Goal: Information Seeking & Learning: Learn about a topic

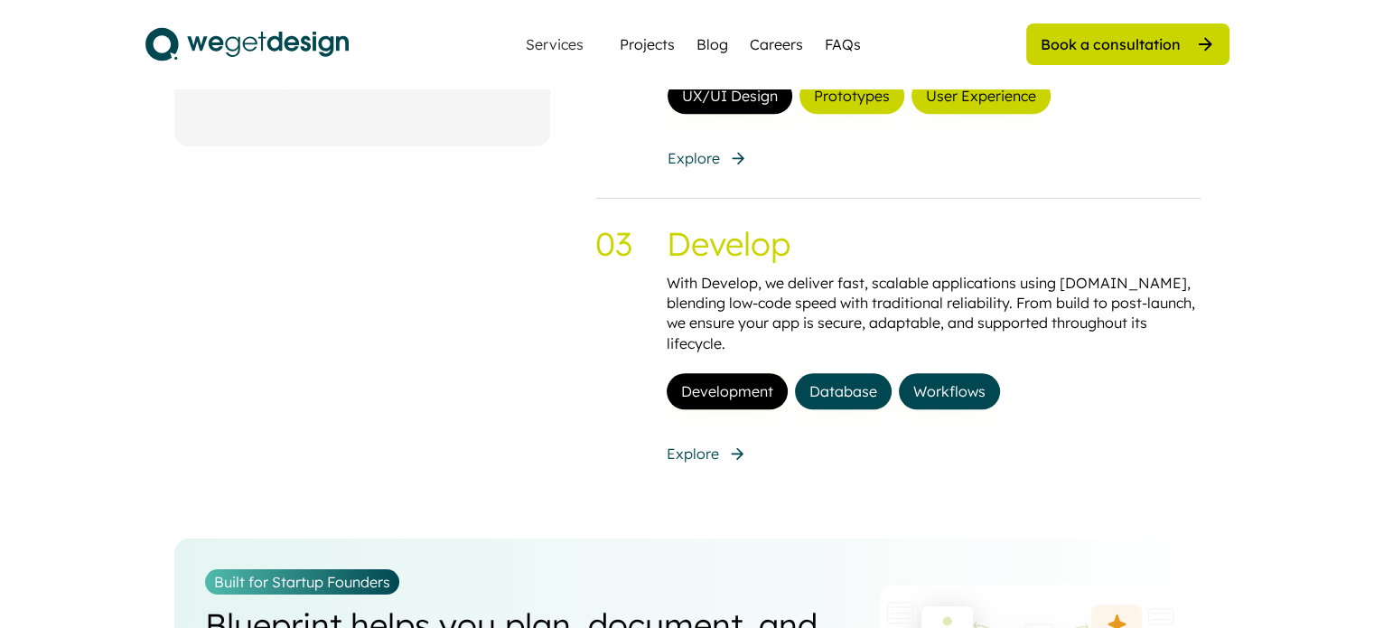
scroll to position [1897, 0]
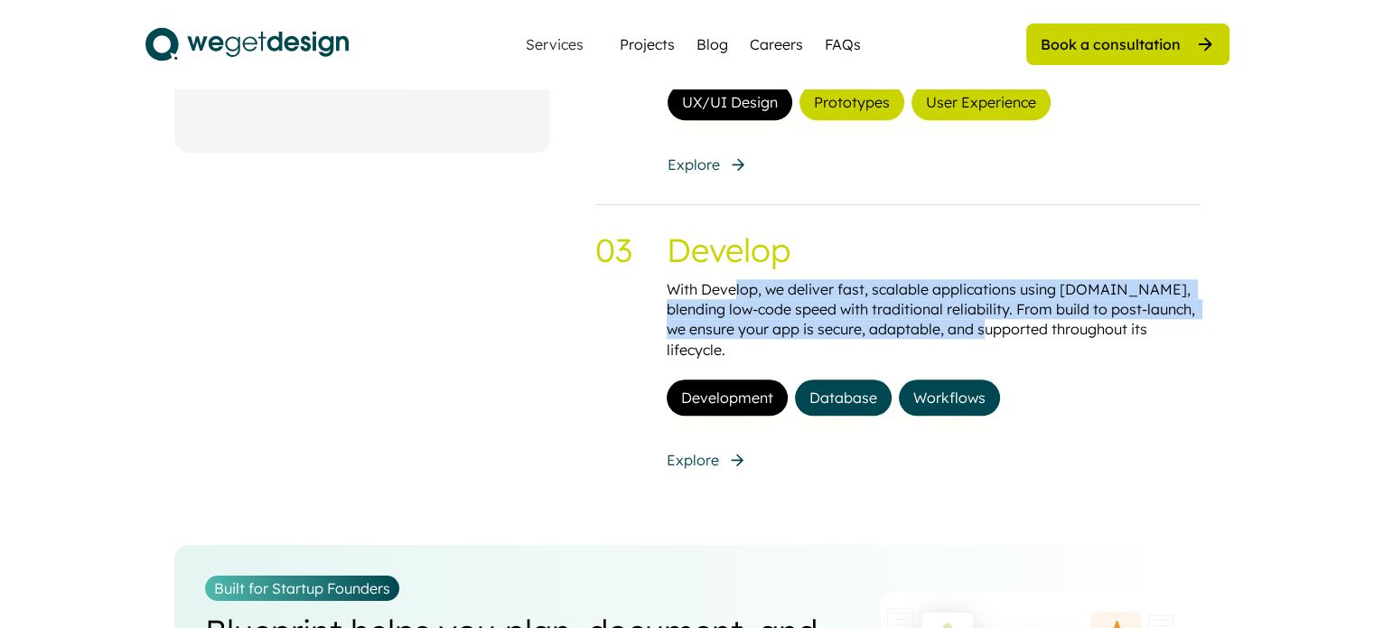
drag, startPoint x: 732, startPoint y: 287, endPoint x: 996, endPoint y: 324, distance: 267.3
click at [996, 324] on div "With Develop, we deliver fast, scalable applications using Bubble.io, blending …" at bounding box center [934, 319] width 534 height 81
click at [1026, 332] on div "With Develop, we deliver fast, scalable applications using Bubble.io, blending …" at bounding box center [934, 319] width 534 height 81
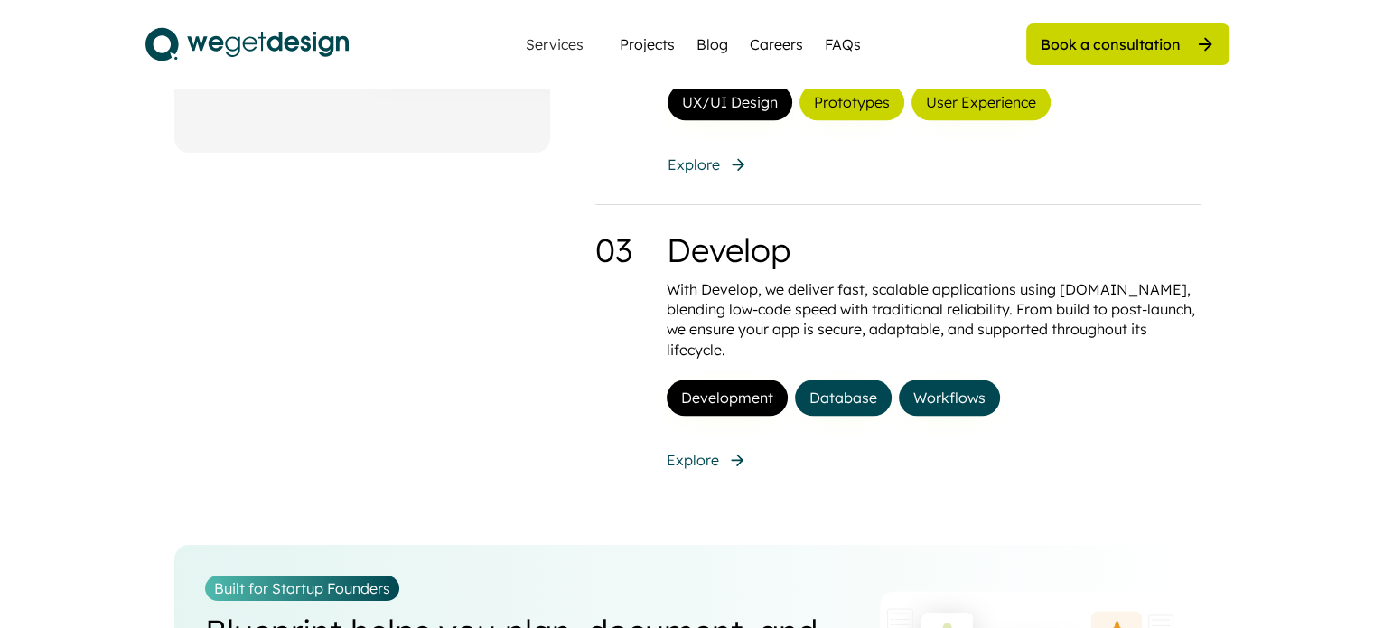
click at [575, 449] on div "01 Discover We help businesses shape their digital products through a tailored …" at bounding box center [687, 56] width 1026 height 827
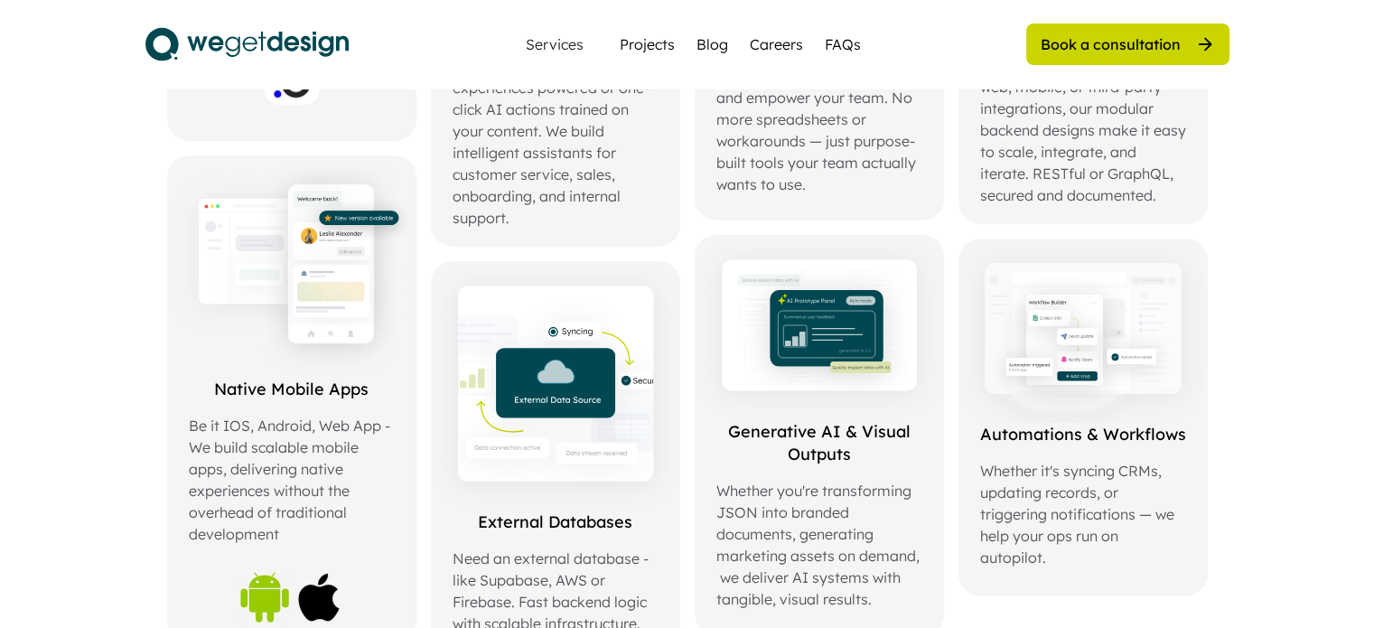
scroll to position [813, 0]
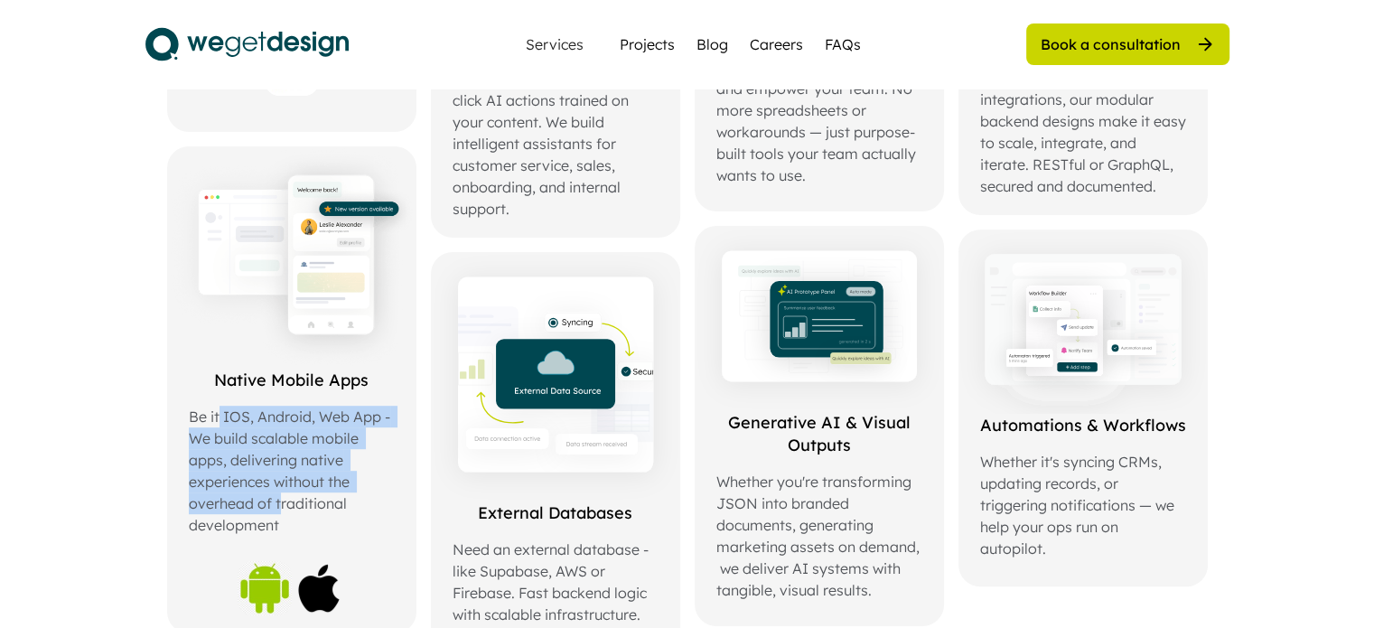
drag, startPoint x: 221, startPoint y: 411, endPoint x: 281, endPoint y: 499, distance: 106.0
click at [281, 499] on div "Be it IOS, Android, Web App - We build scalable mobile apps, delivering native …" at bounding box center [292, 471] width 206 height 130
click at [274, 443] on div "Be it IOS, Android, Web App - We build scalable mobile apps, delivering native …" at bounding box center [292, 471] width 206 height 130
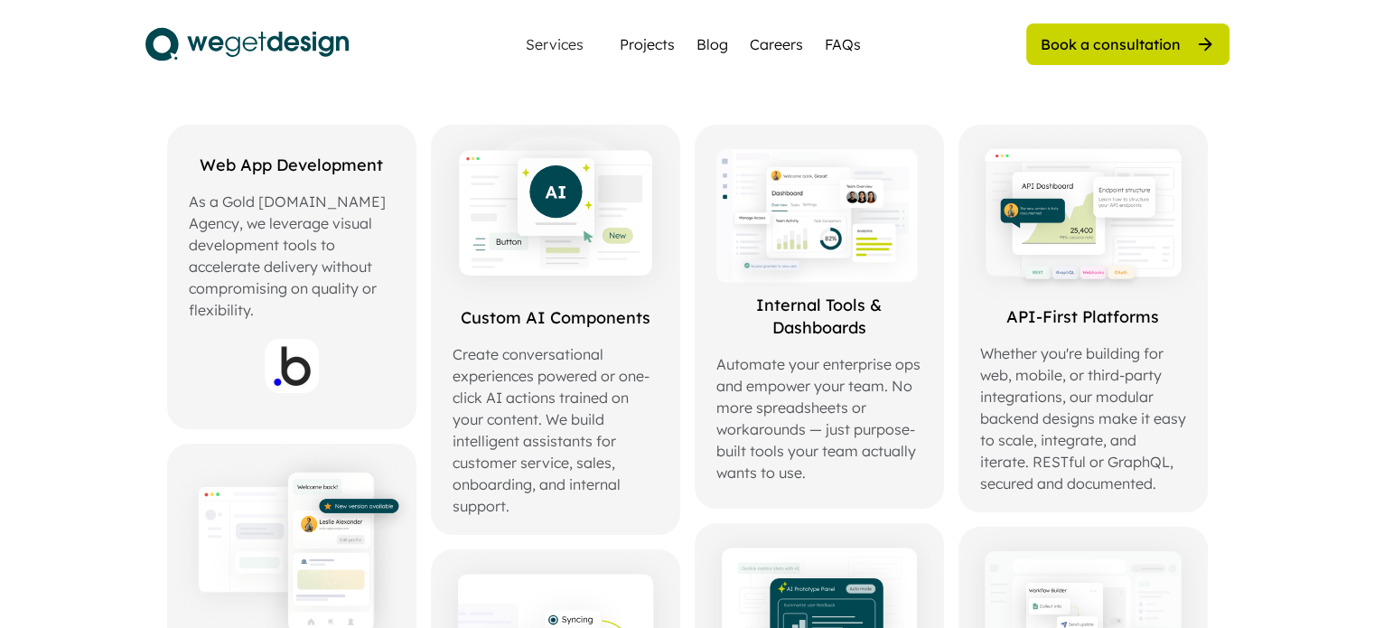
scroll to position [542, 0]
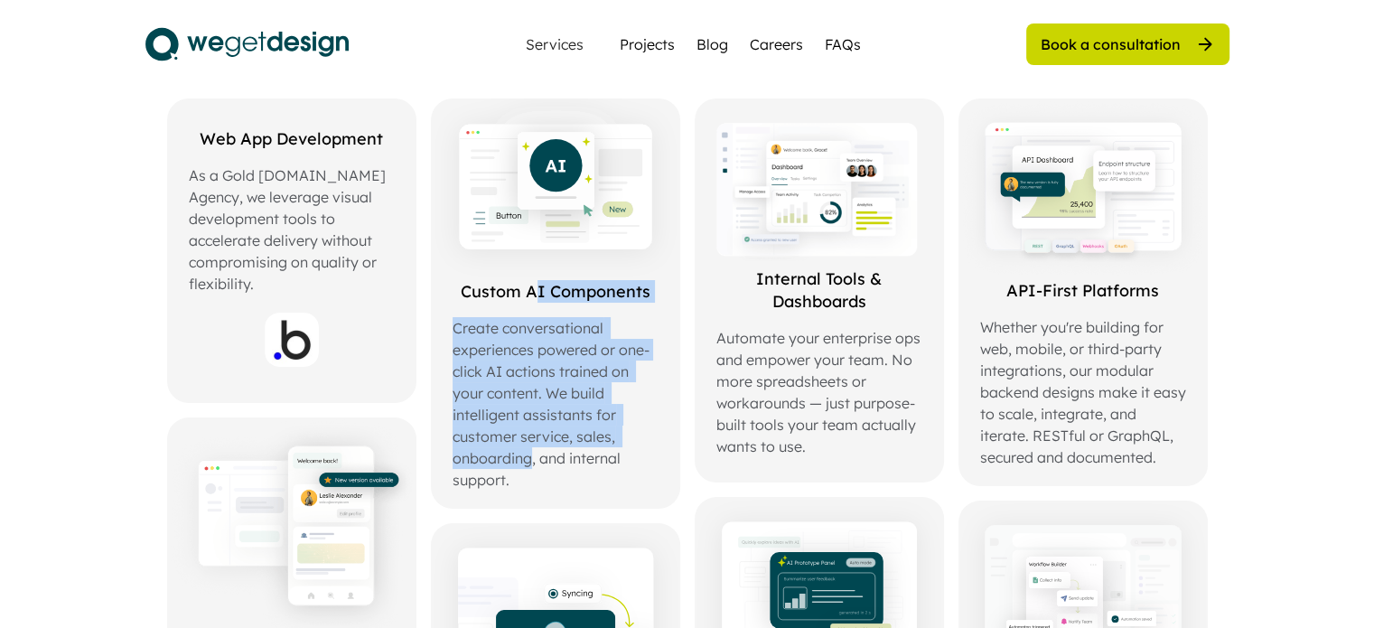
drag, startPoint x: 531, startPoint y: 285, endPoint x: 528, endPoint y: 458, distance: 173.5
click at [528, 458] on div "Custom AI Components Create conversational experiences powered or one-click AI …" at bounding box center [556, 385] width 206 height 210
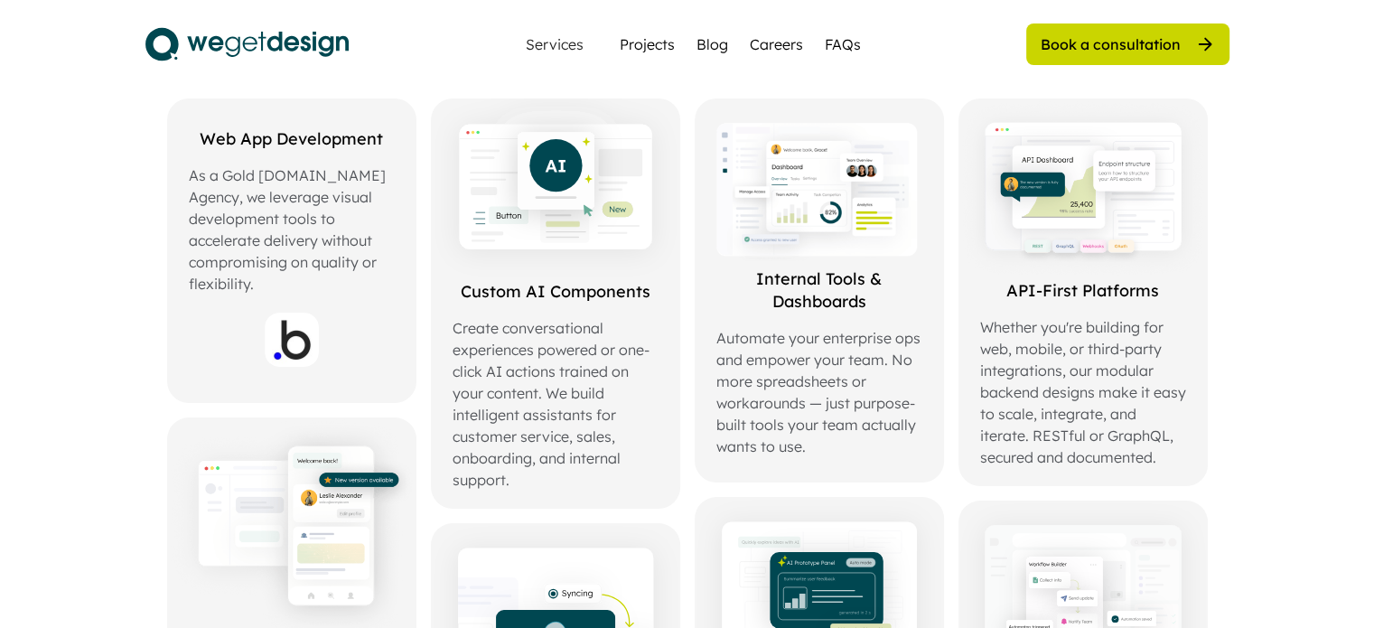
click at [562, 457] on div "Create conversational experiences powered or one-click AI actions trained on yo…" at bounding box center [556, 403] width 206 height 173
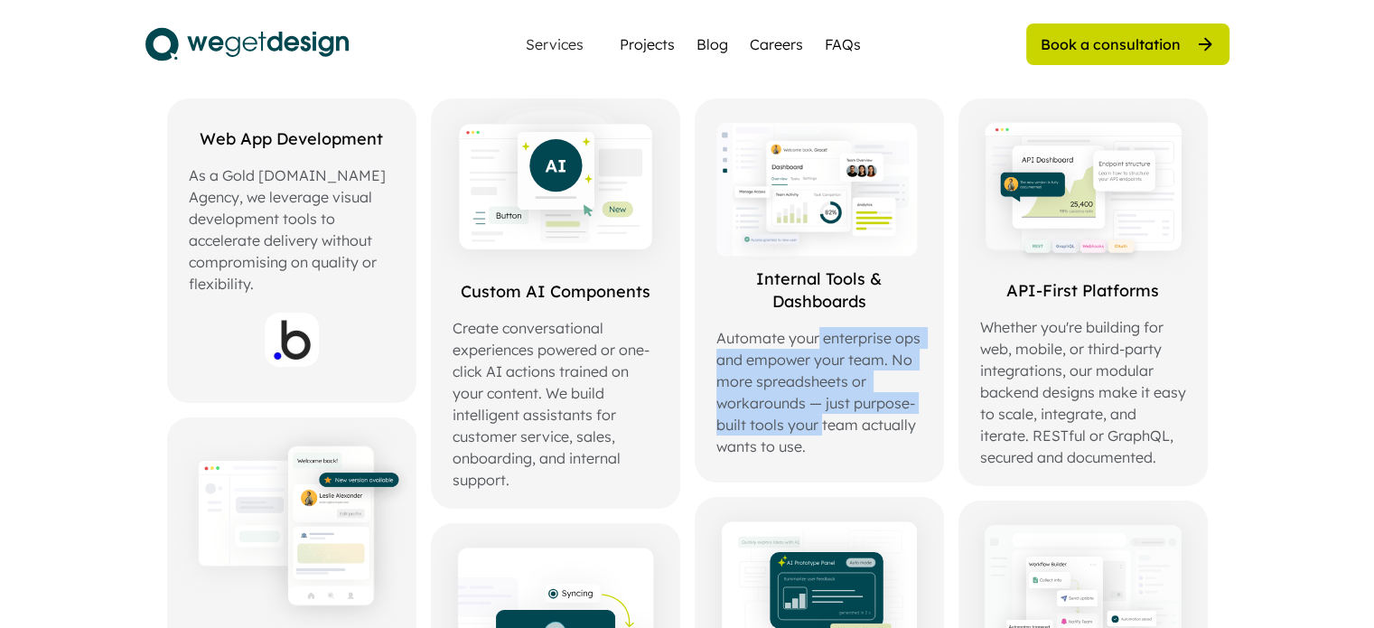
drag, startPoint x: 815, startPoint y: 335, endPoint x: 820, endPoint y: 425, distance: 90.5
click at [820, 425] on div "Automate your enterprise ops and empower your team. No more spreadsheets or wor…" at bounding box center [819, 392] width 206 height 130
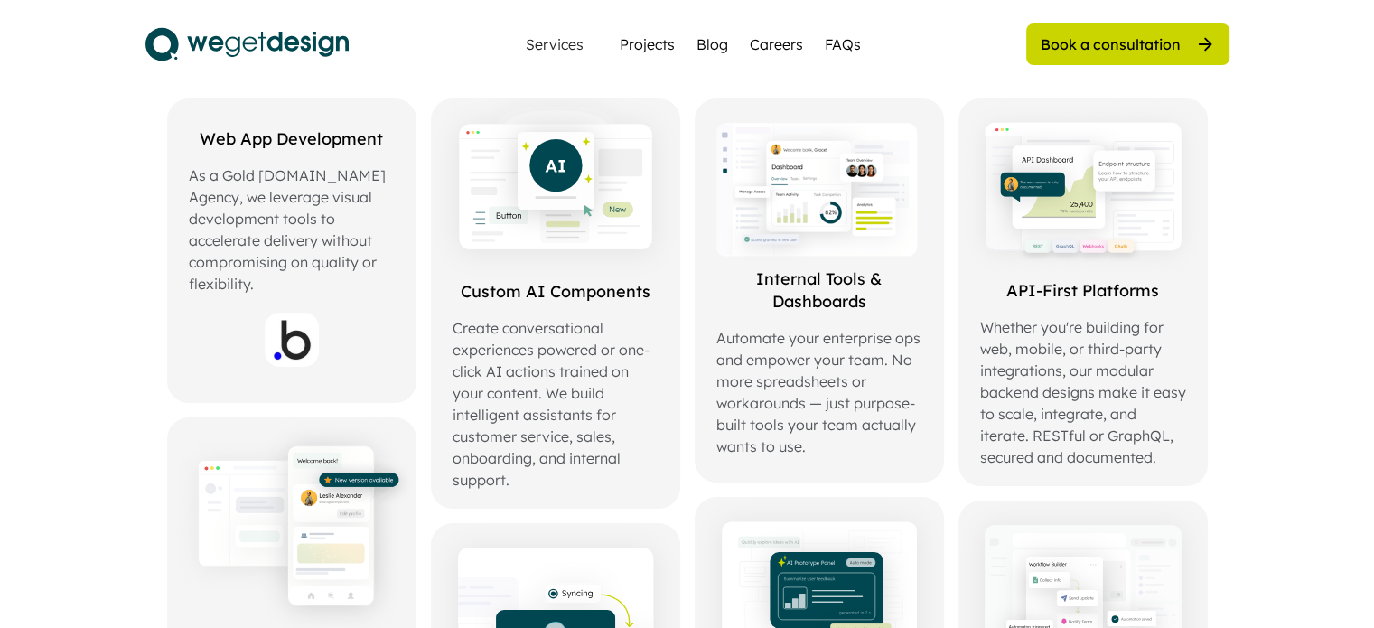
click at [871, 436] on div "Automate your enterprise ops and empower your team. No more spreadsheets or wor…" at bounding box center [819, 392] width 206 height 130
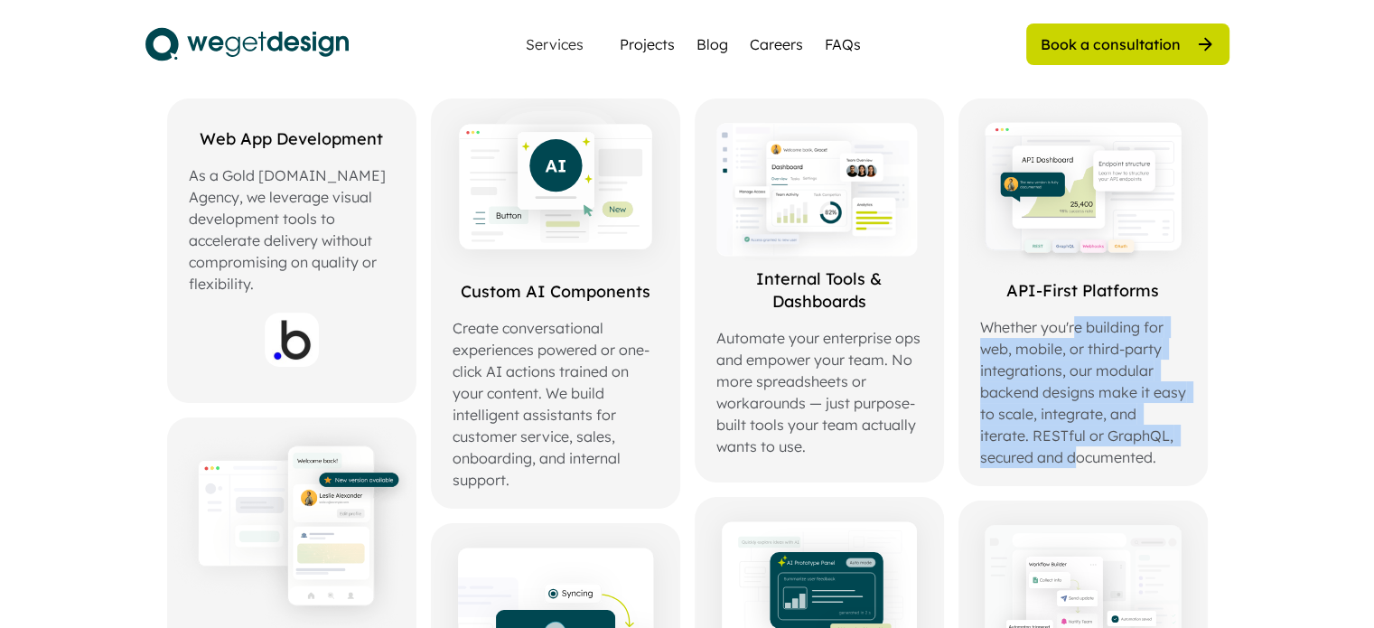
drag, startPoint x: 1072, startPoint y: 332, endPoint x: 1071, endPoint y: 457, distance: 125.6
click at [1071, 457] on div "Whether you're building for web, mobile, or third-party integrations, our modul…" at bounding box center [1083, 392] width 206 height 152
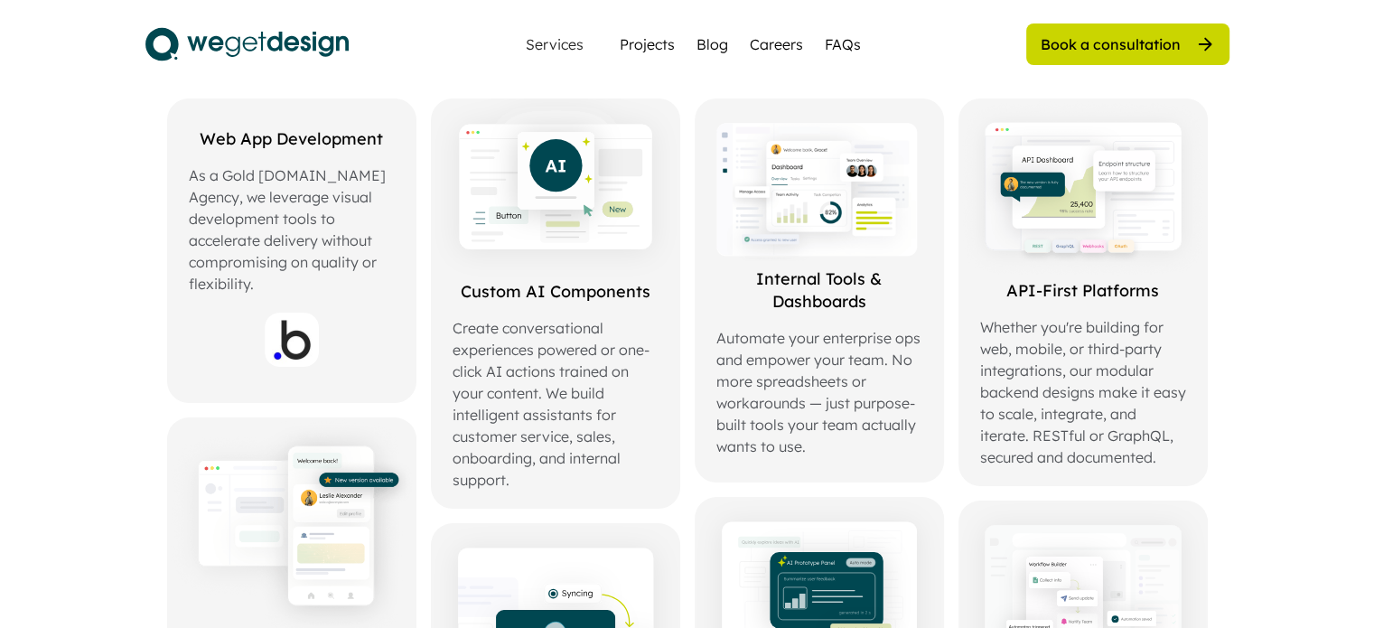
click at [1105, 472] on div "API-First Platforms Whether you're building for web, mobile, or third-party int…" at bounding box center [1082, 292] width 249 height 388
drag, startPoint x: 1037, startPoint y: 435, endPoint x: 1097, endPoint y: 435, distance: 59.6
click at [1078, 433] on div "Whether you're building for web, mobile, or third-party integrations, our modul…" at bounding box center [1083, 392] width 206 height 152
click at [1097, 435] on div "Whether you're building for web, mobile, or third-party integrations, our modul…" at bounding box center [1083, 392] width 206 height 152
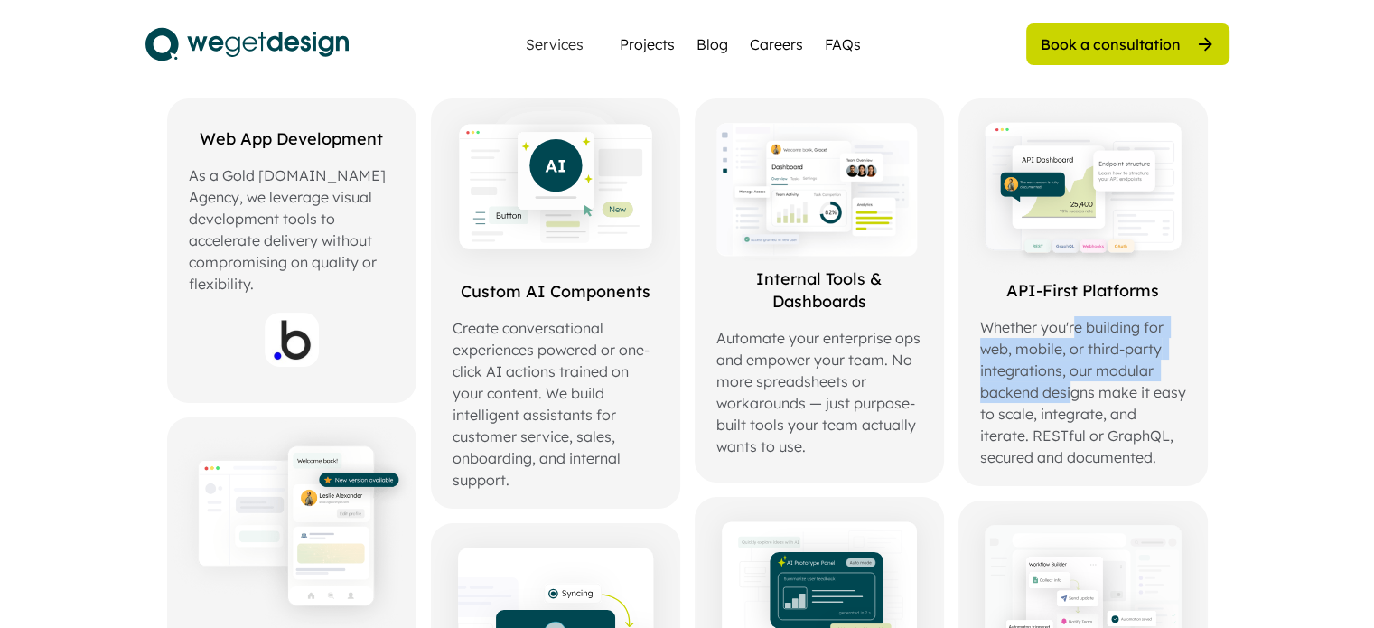
drag, startPoint x: 1076, startPoint y: 323, endPoint x: 1073, endPoint y: 394, distance: 70.5
click at [1073, 394] on div "Whether you're building for web, mobile, or third-party integrations, our modul…" at bounding box center [1083, 392] width 206 height 152
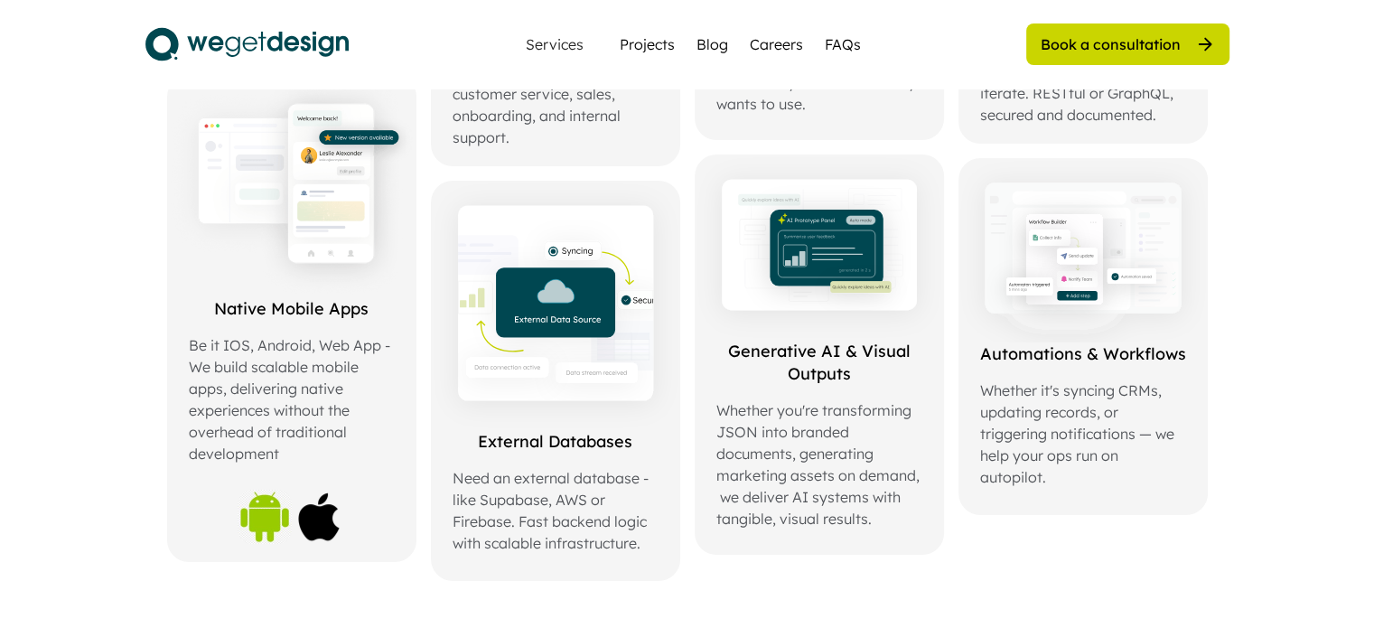
scroll to position [903, 0]
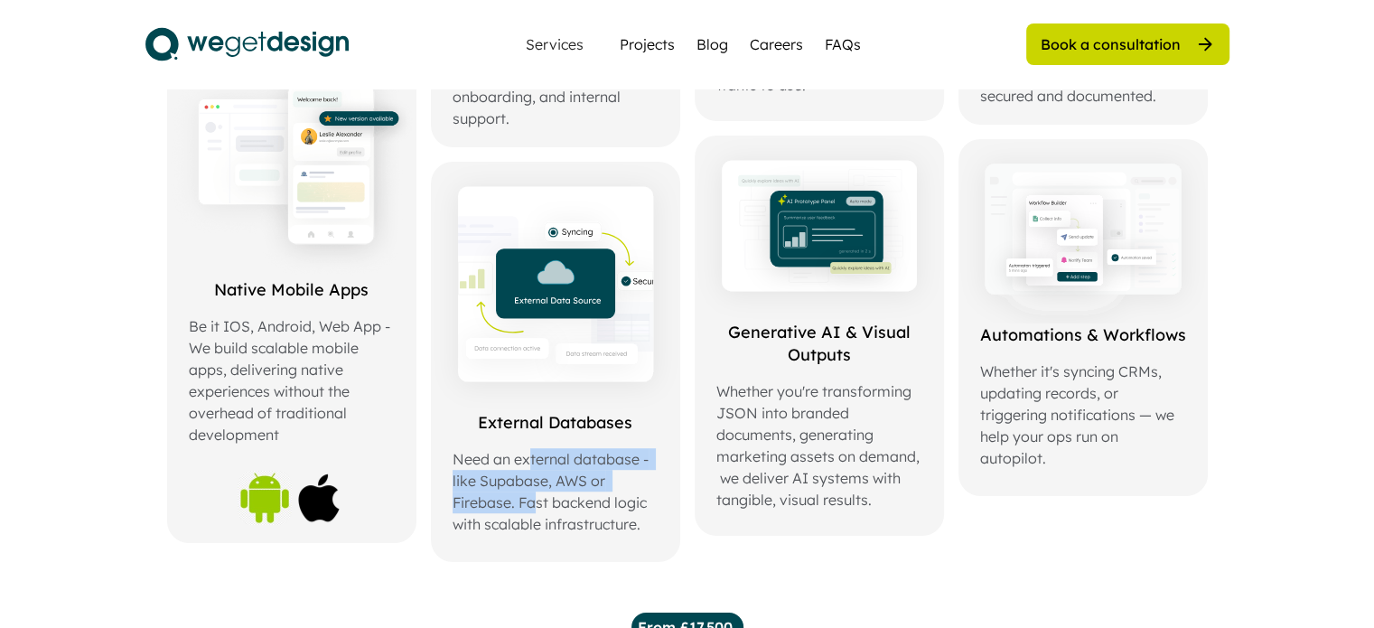
drag, startPoint x: 530, startPoint y: 458, endPoint x: 537, endPoint y: 507, distance: 49.2
click at [537, 507] on div "Need an external database - like Supabase, AWS or Firebase. Fast backend logic …" at bounding box center [556, 491] width 206 height 87
click at [560, 513] on div "Need an external database - like Supabase, AWS or Firebase. Fast backend logic …" at bounding box center [556, 491] width 206 height 87
drag, startPoint x: 546, startPoint y: 447, endPoint x: 541, endPoint y: 503, distance: 56.2
click at [541, 503] on div "Need an external database - like Supabase, AWS or Firebase. Fast backend logic …" at bounding box center [556, 491] width 206 height 87
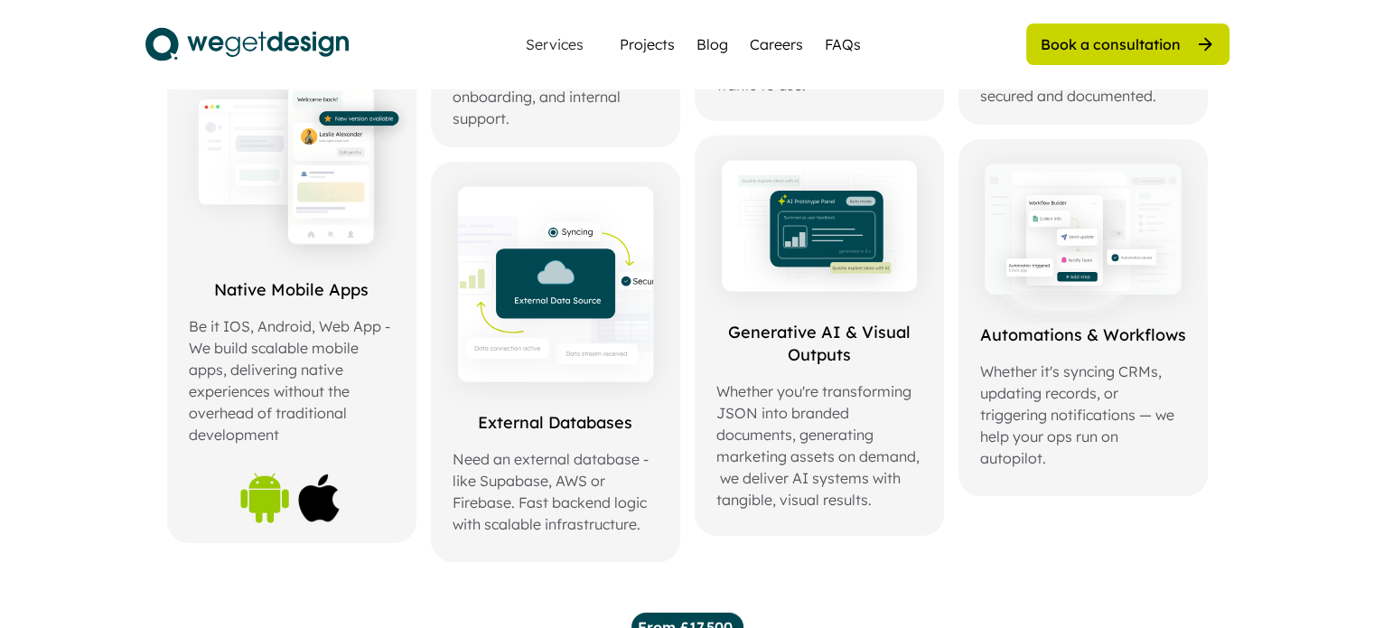
click at [560, 516] on div "Need an external database - like Supabase, AWS or Firebase. Fast backend logic …" at bounding box center [556, 491] width 206 height 87
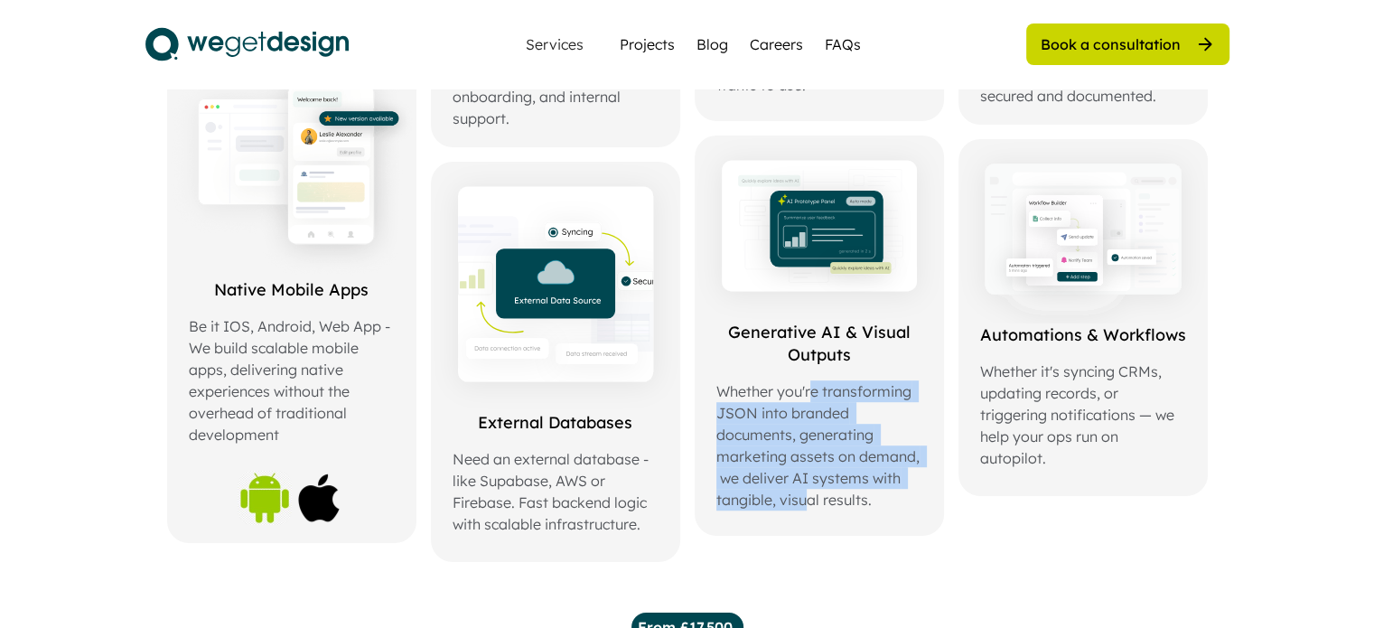
drag, startPoint x: 811, startPoint y: 390, endPoint x: 806, endPoint y: 495, distance: 104.9
click at [806, 495] on div "Whether you're transforming JSON into branded documents, generating marketing a…" at bounding box center [819, 445] width 206 height 130
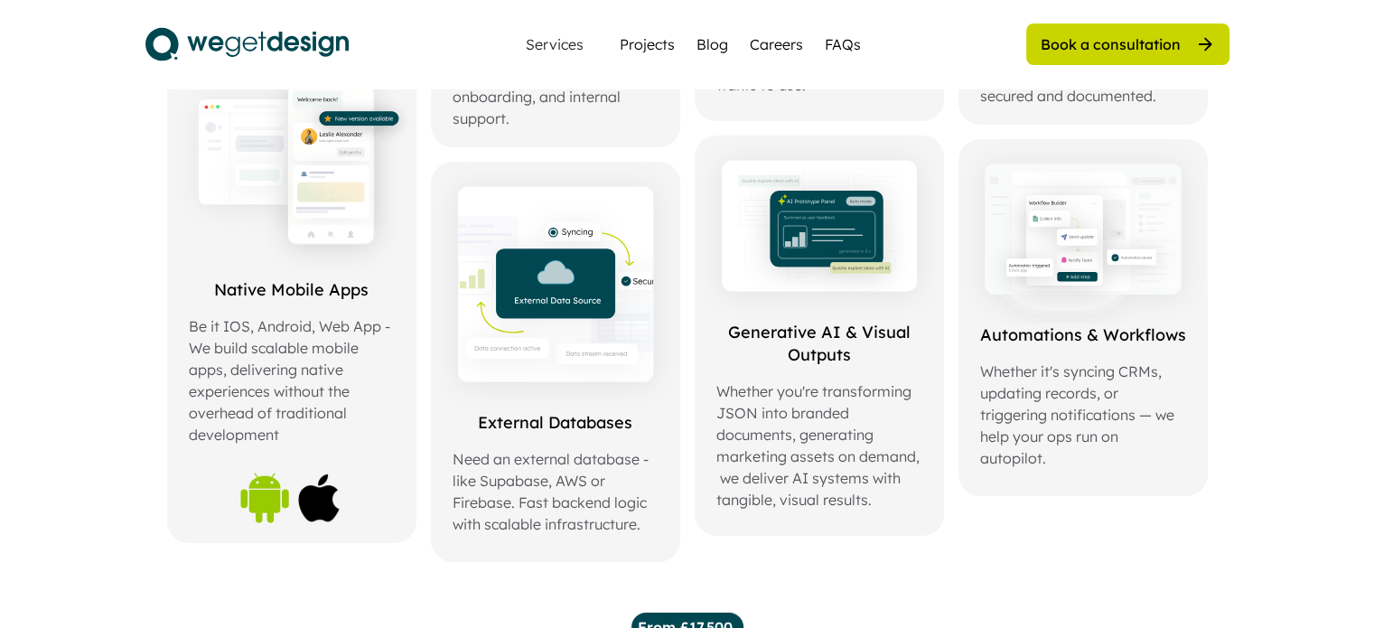
click at [820, 500] on div "Whether you're transforming JSON into branded documents, generating marketing a…" at bounding box center [819, 445] width 206 height 130
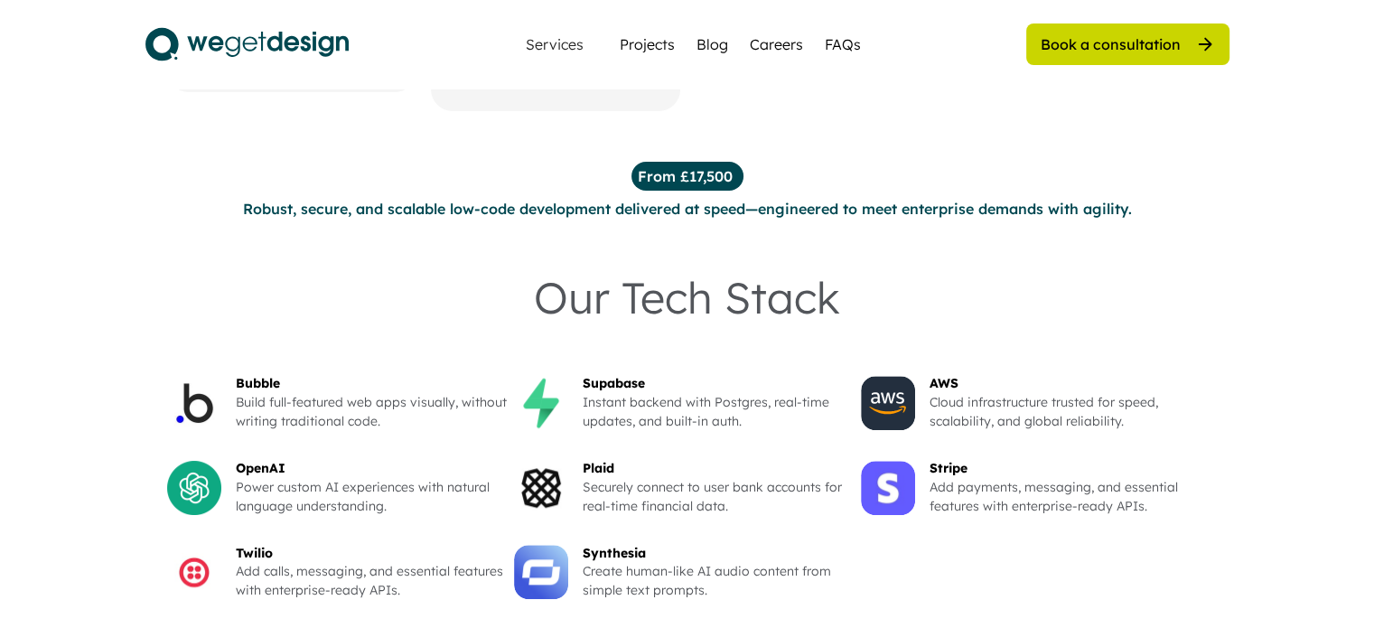
scroll to position [1355, 0]
click at [661, 180] on div "From £17,500" at bounding box center [685, 175] width 95 height 22
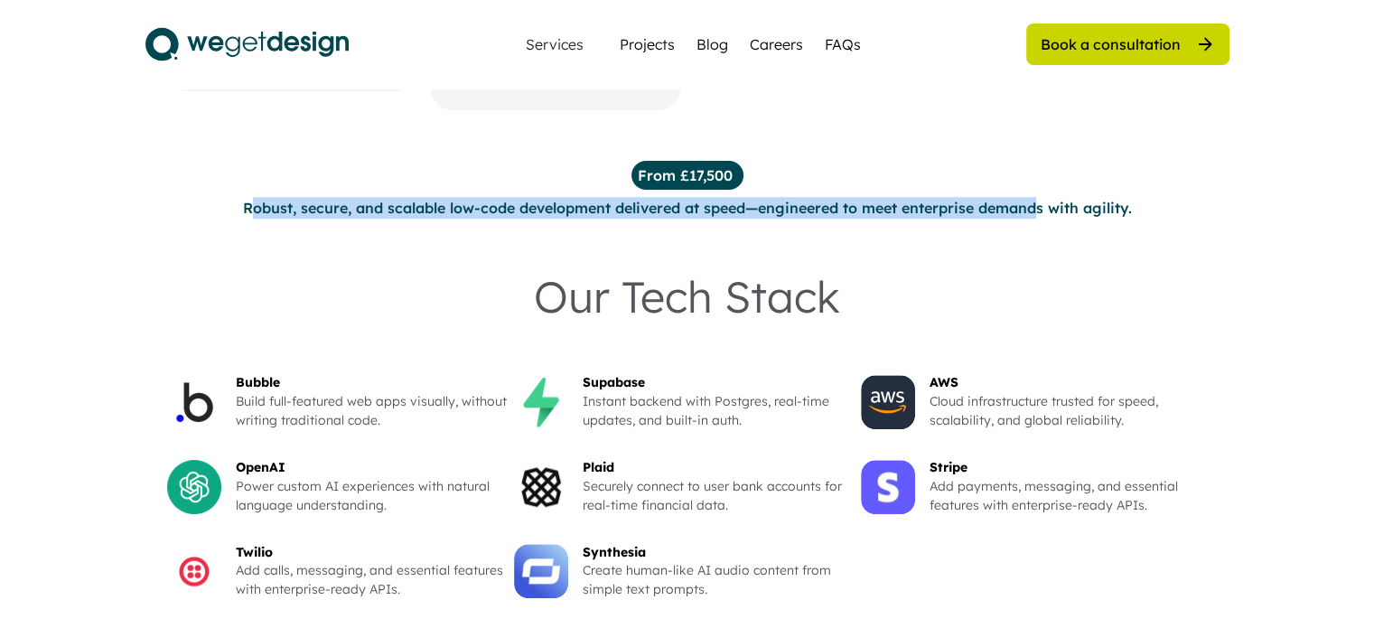
drag, startPoint x: 254, startPoint y: 209, endPoint x: 1043, endPoint y: 201, distance: 789.6
click at [1041, 201] on div "Robust, secure, and scalable low-code development delivered at speed—engineered…" at bounding box center [687, 208] width 889 height 22
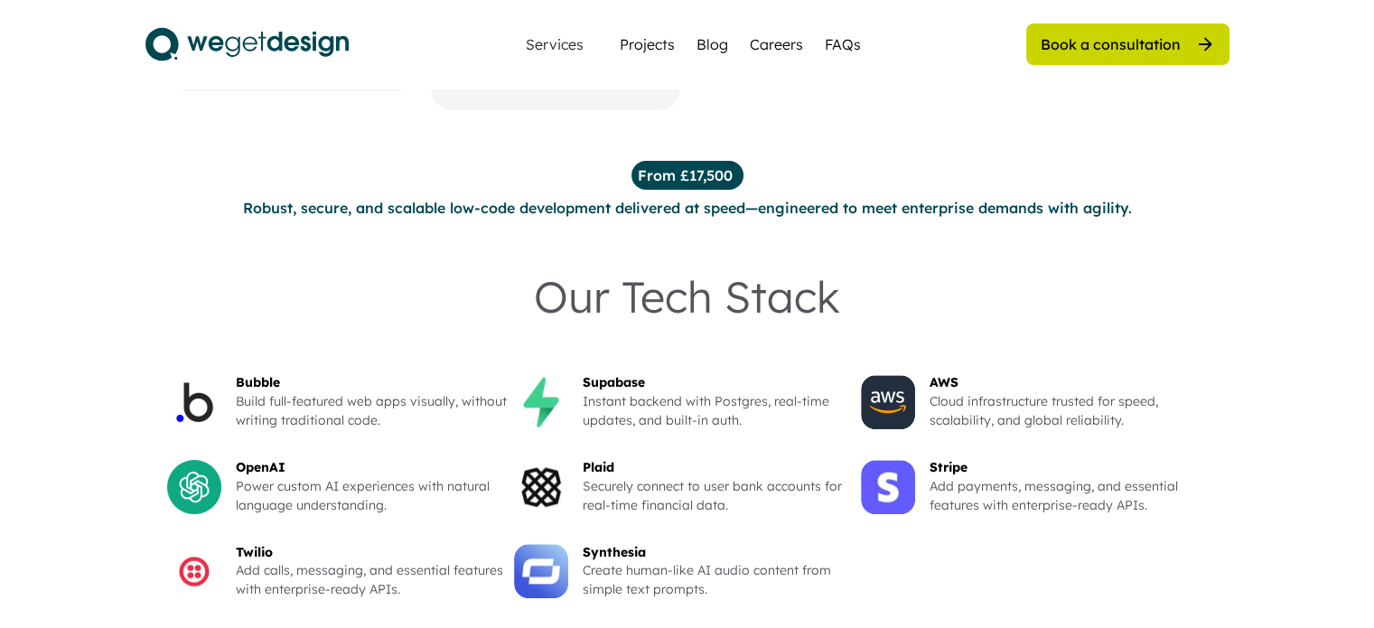
click at [1062, 201] on div "Robust, secure, and scalable low-code development delivered at speed—engineered…" at bounding box center [687, 208] width 889 height 22
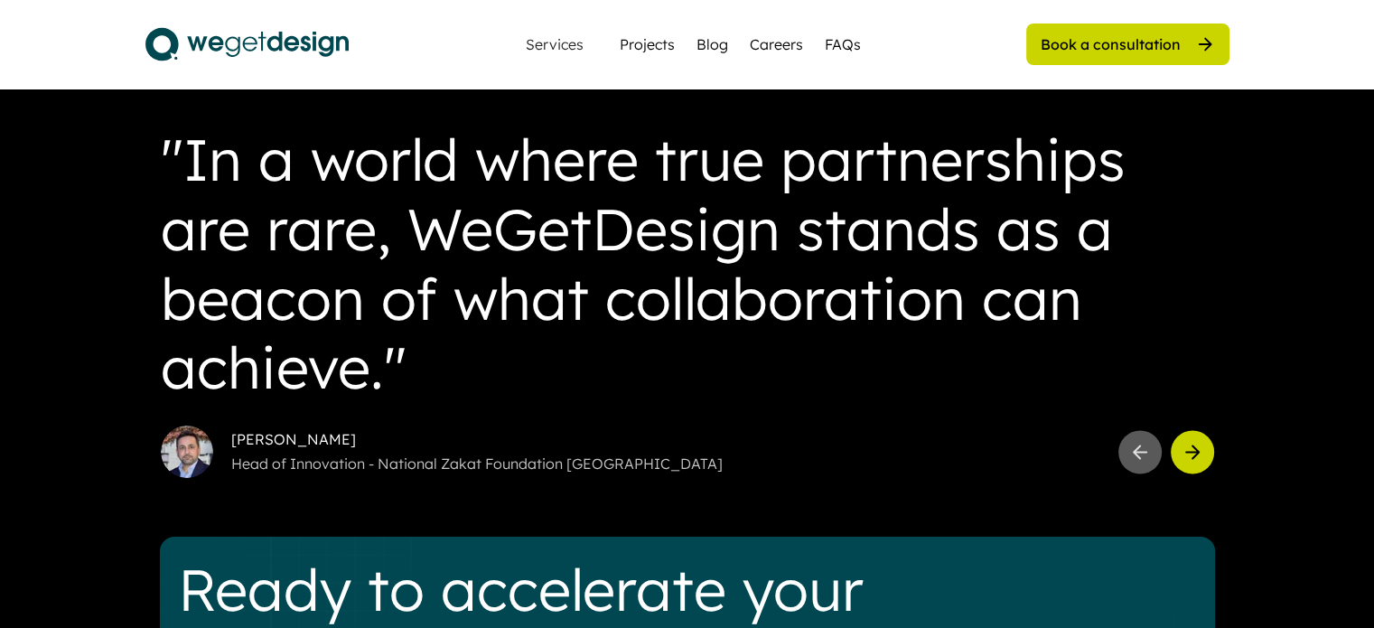
scroll to position [2800, 0]
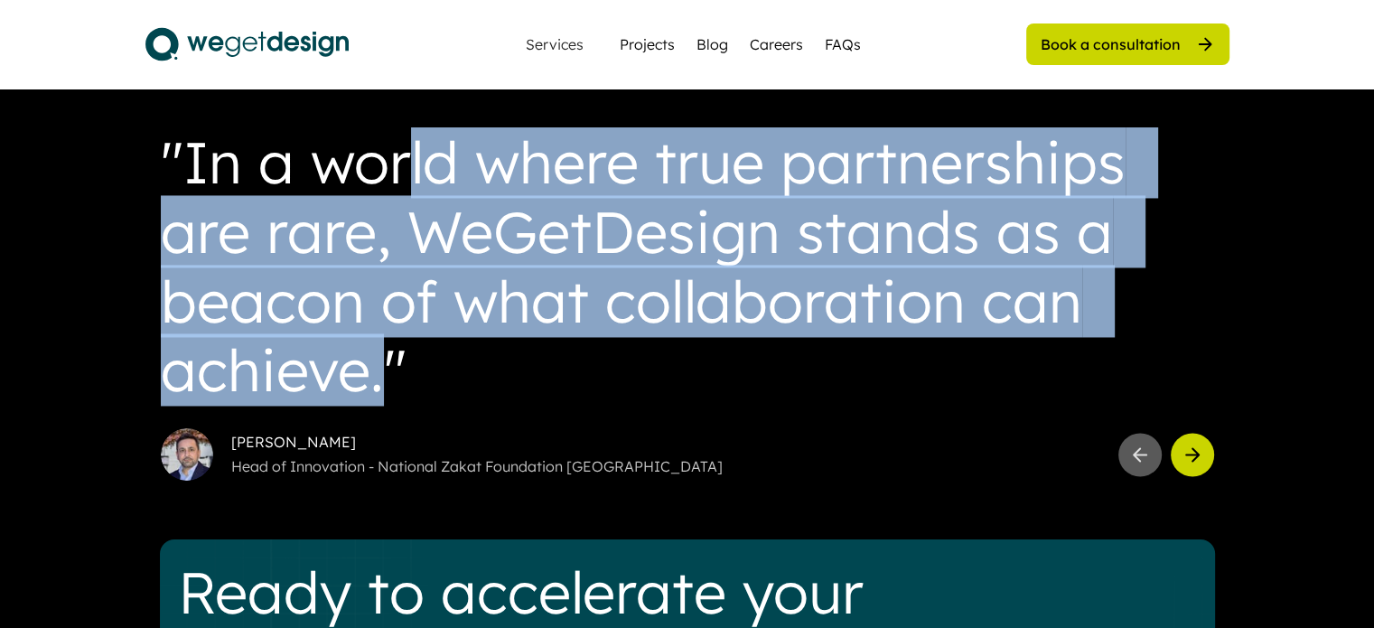
drag, startPoint x: 408, startPoint y: 162, endPoint x: 383, endPoint y: 381, distance: 221.0
click at [383, 381] on div ""In a world where true partnerships are rare, WeGetDesign stands as a beacon of…" at bounding box center [687, 265] width 1053 height 277
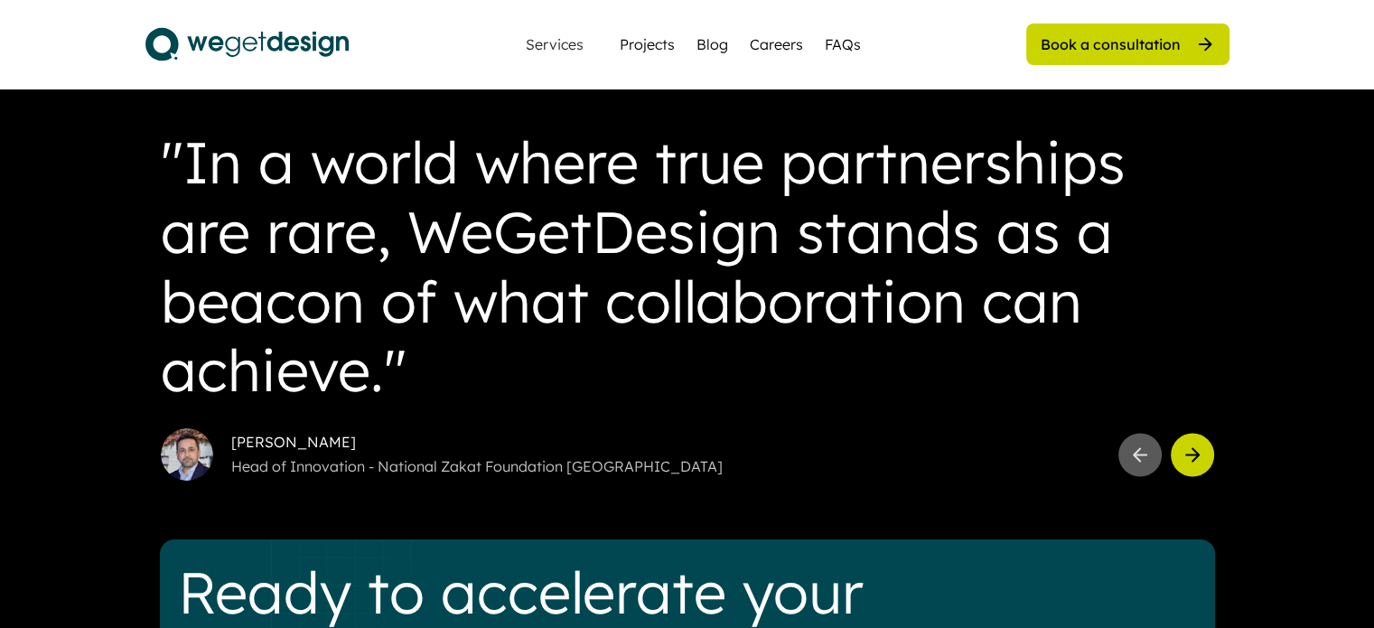
click at [397, 382] on div ""In a world where true partnerships are rare, WeGetDesign stands as a beacon of…" at bounding box center [687, 265] width 1053 height 277
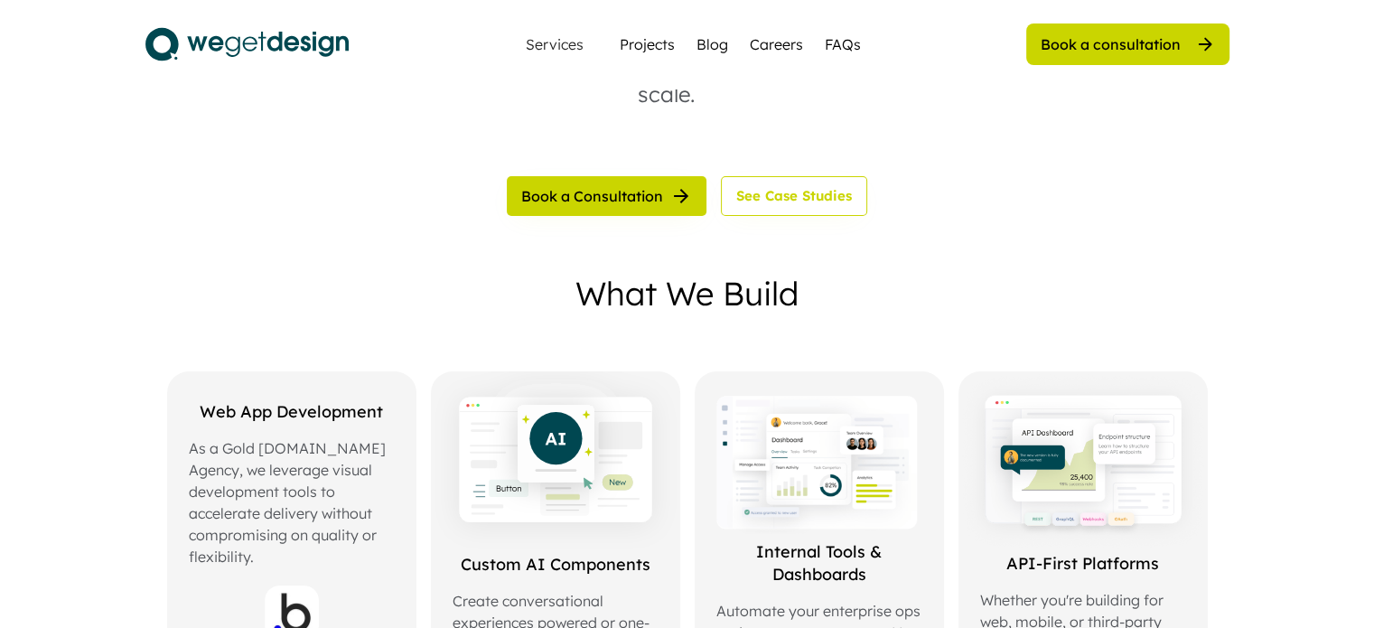
scroll to position [0, 0]
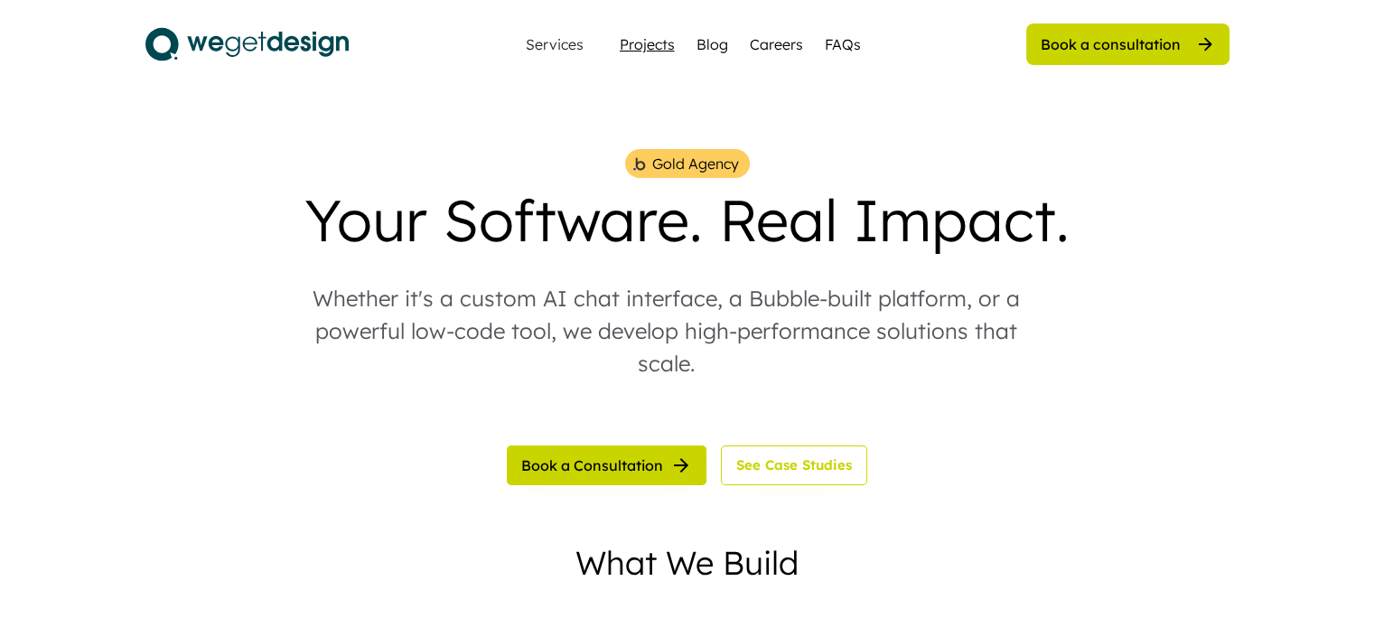
click at [657, 45] on div "Projects" at bounding box center [647, 44] width 55 height 22
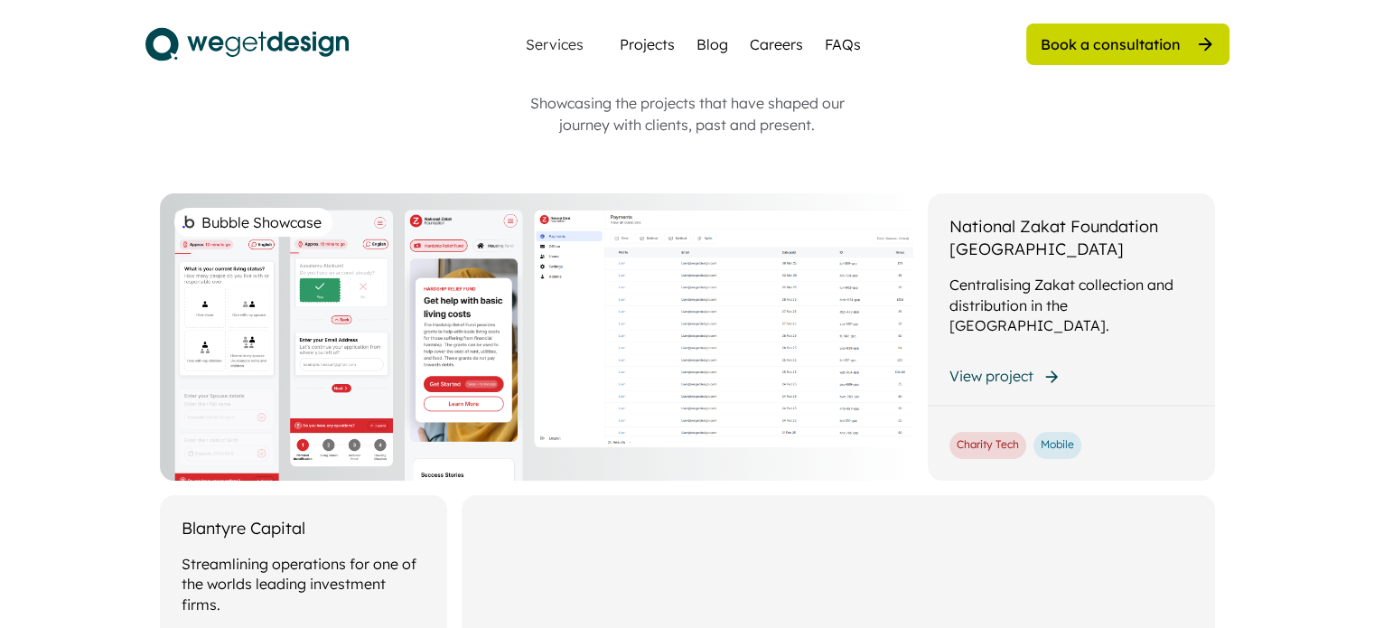
scroll to position [181, 0]
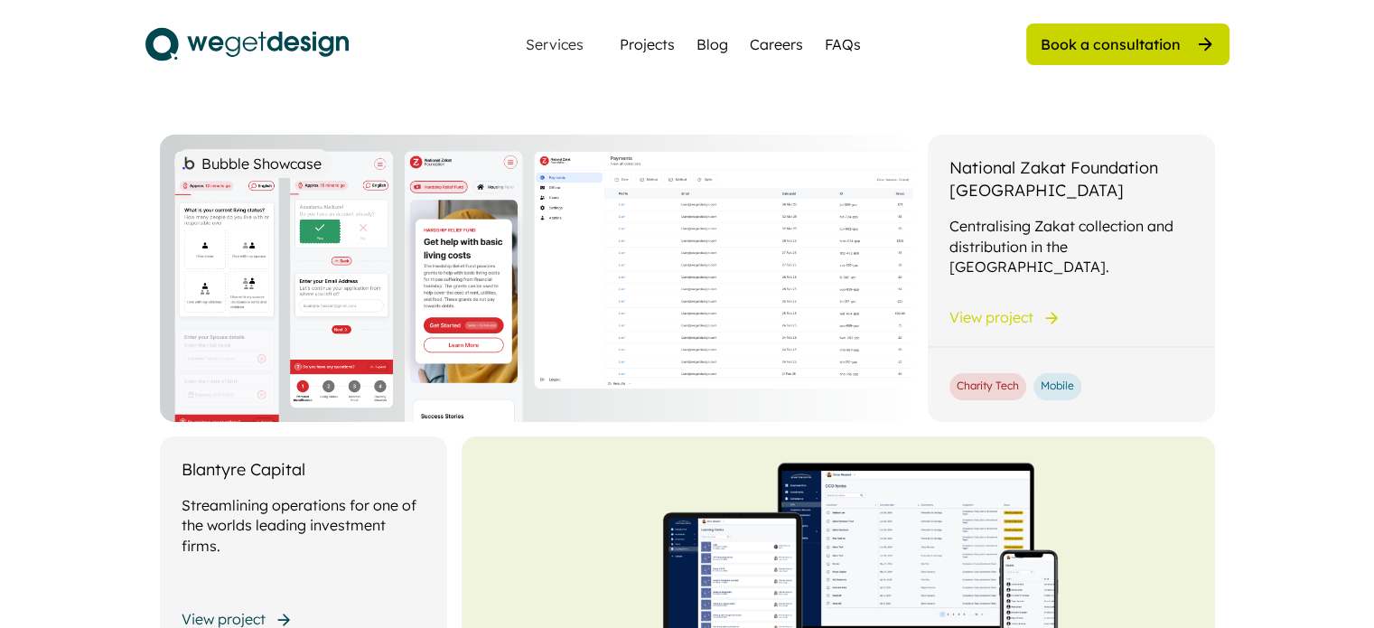
click at [244, 176] on div "Bubble Showcase" at bounding box center [253, 163] width 158 height 29
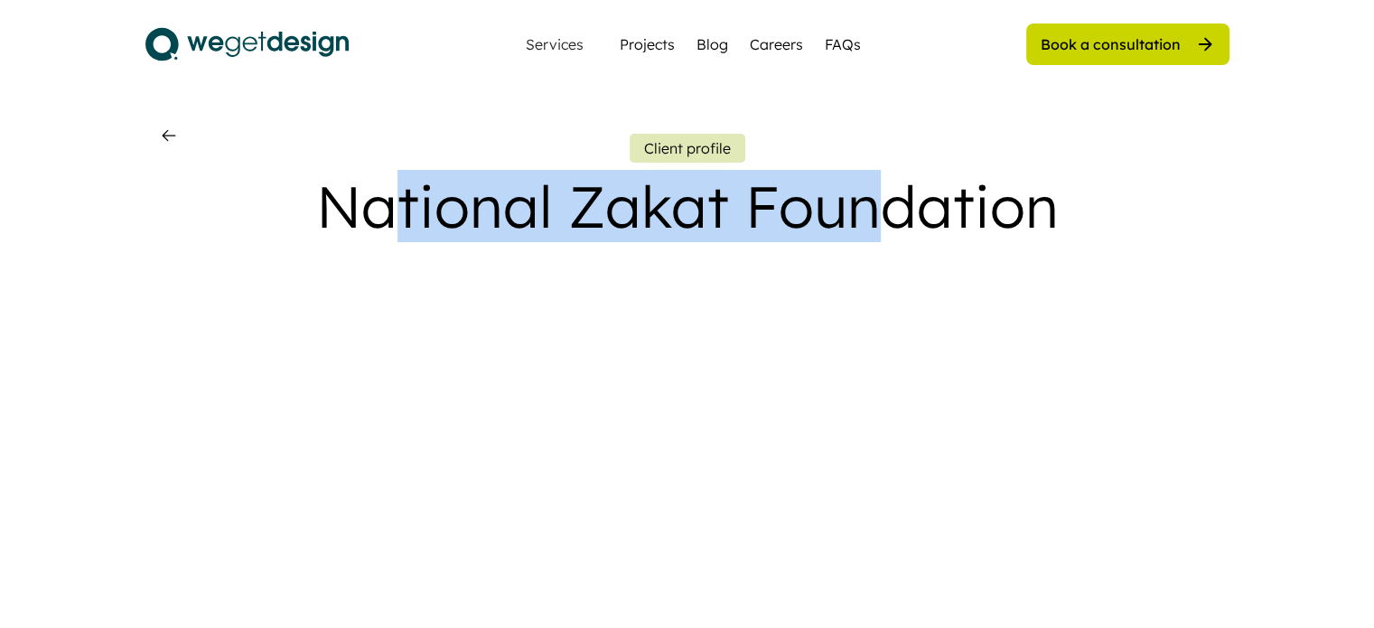
drag, startPoint x: 399, startPoint y: 209, endPoint x: 884, endPoint y: 210, distance: 484.2
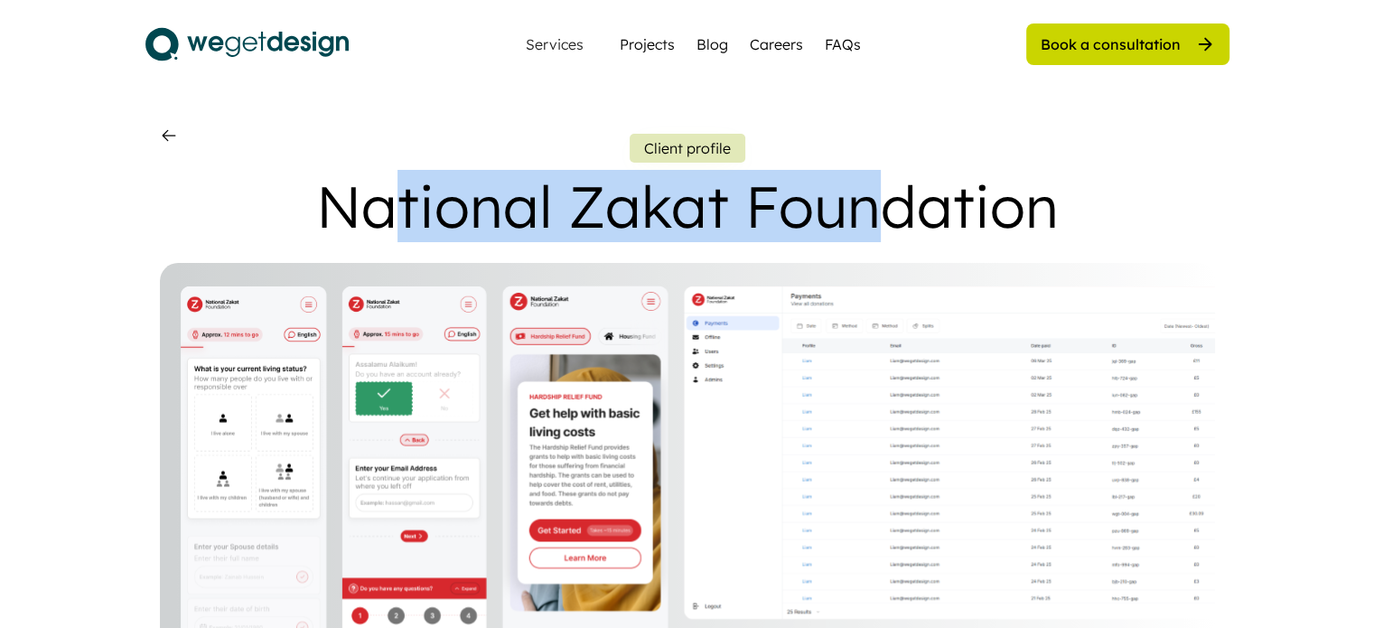
click at [884, 210] on div "National Zakat Foundation" at bounding box center [687, 207] width 743 height 70
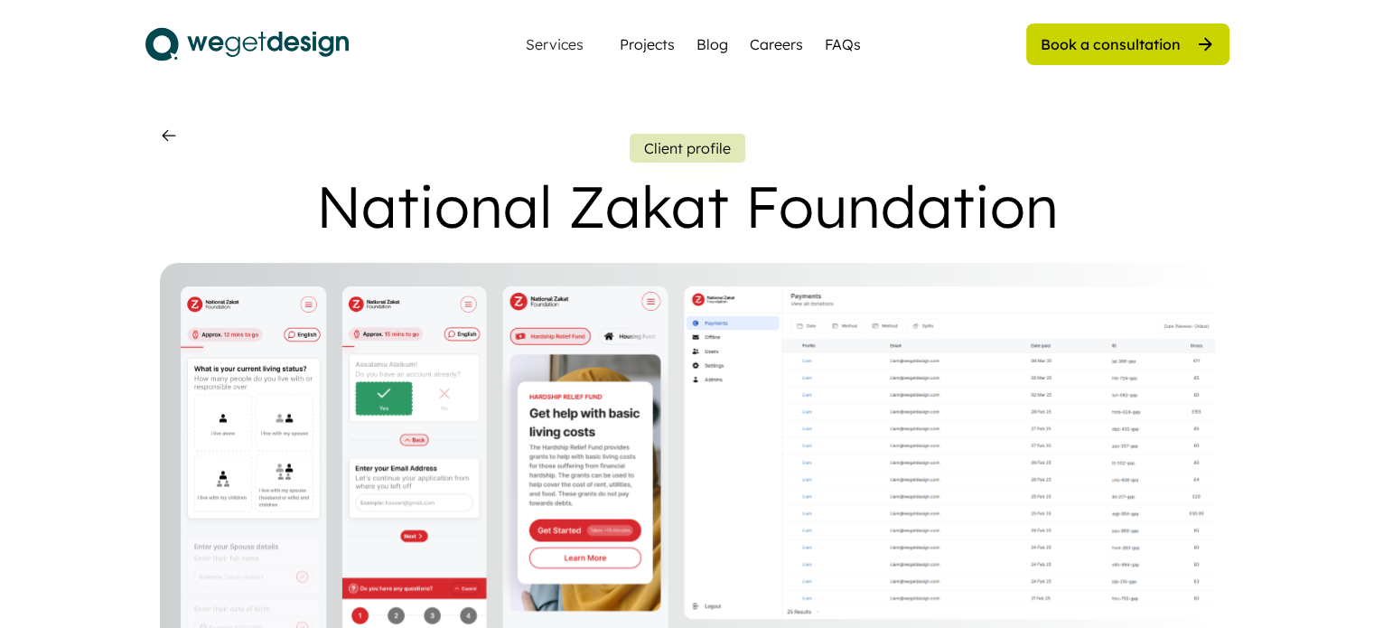
click at [947, 214] on div "National Zakat Foundation" at bounding box center [687, 207] width 743 height 70
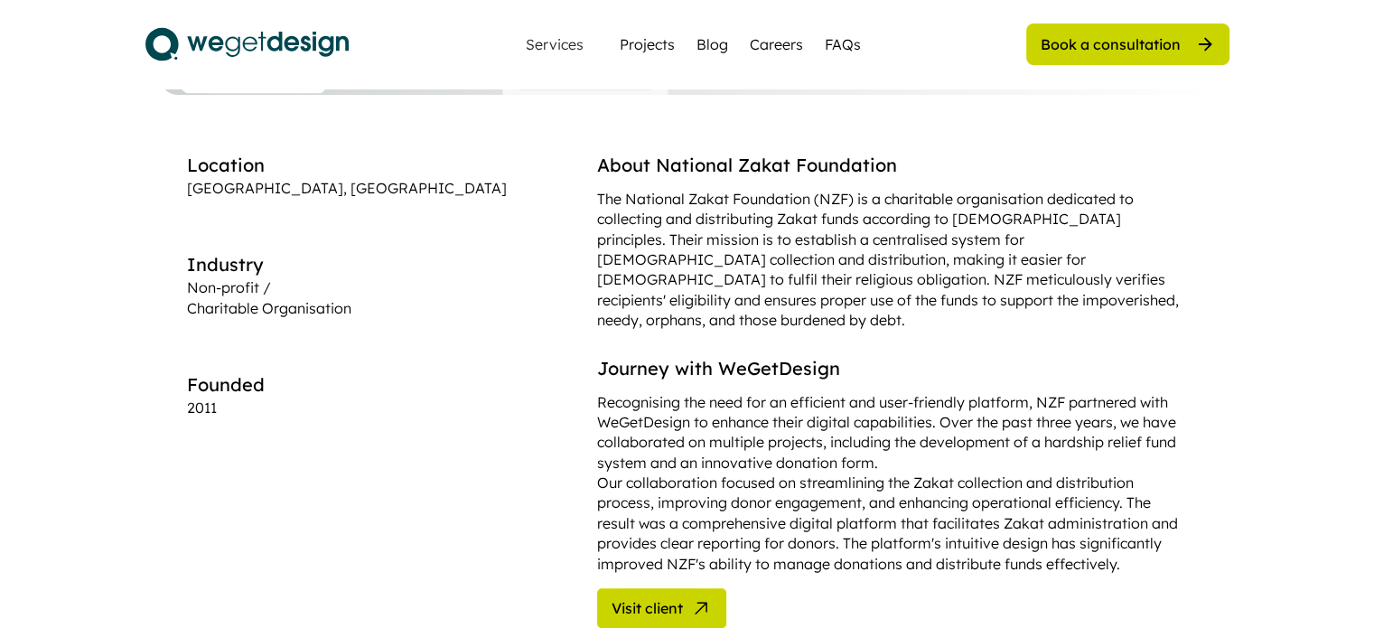
scroll to position [632, 0]
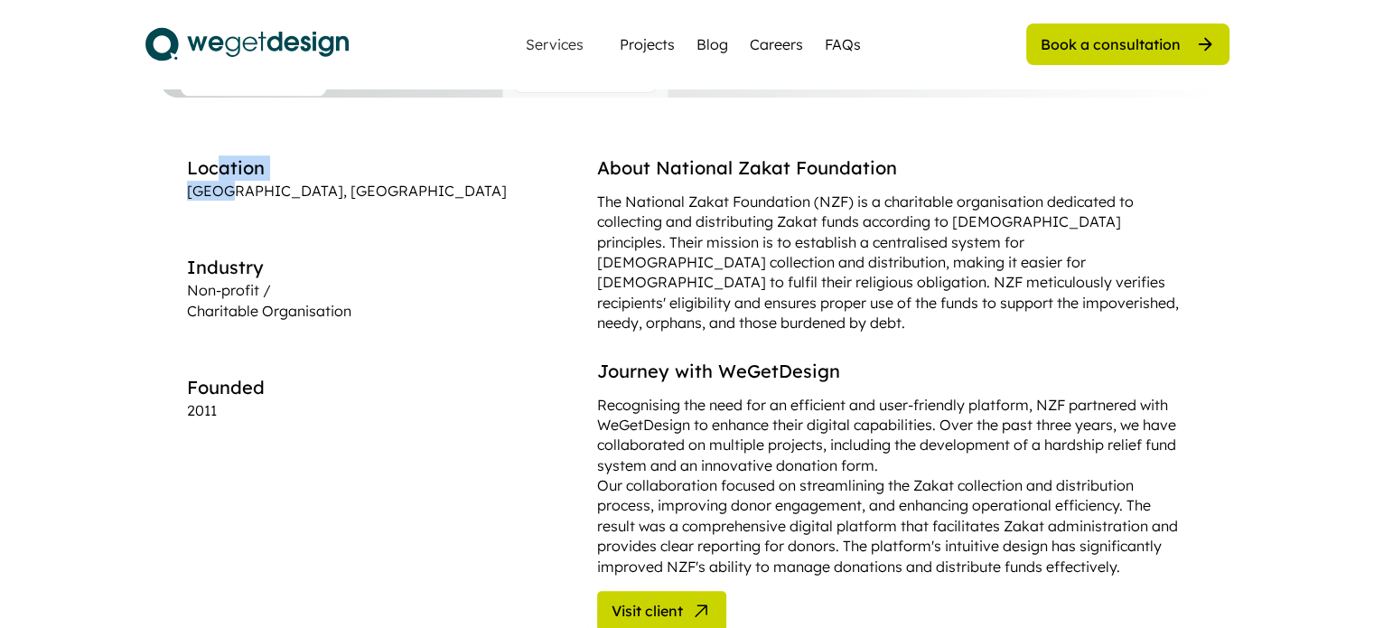
drag, startPoint x: 223, startPoint y: 167, endPoint x: 231, endPoint y: 201, distance: 35.3
click at [231, 201] on div "Location London, UK Industry Non-profit / Charitable Organisation Founded 2011" at bounding box center [347, 288] width 320 height 266
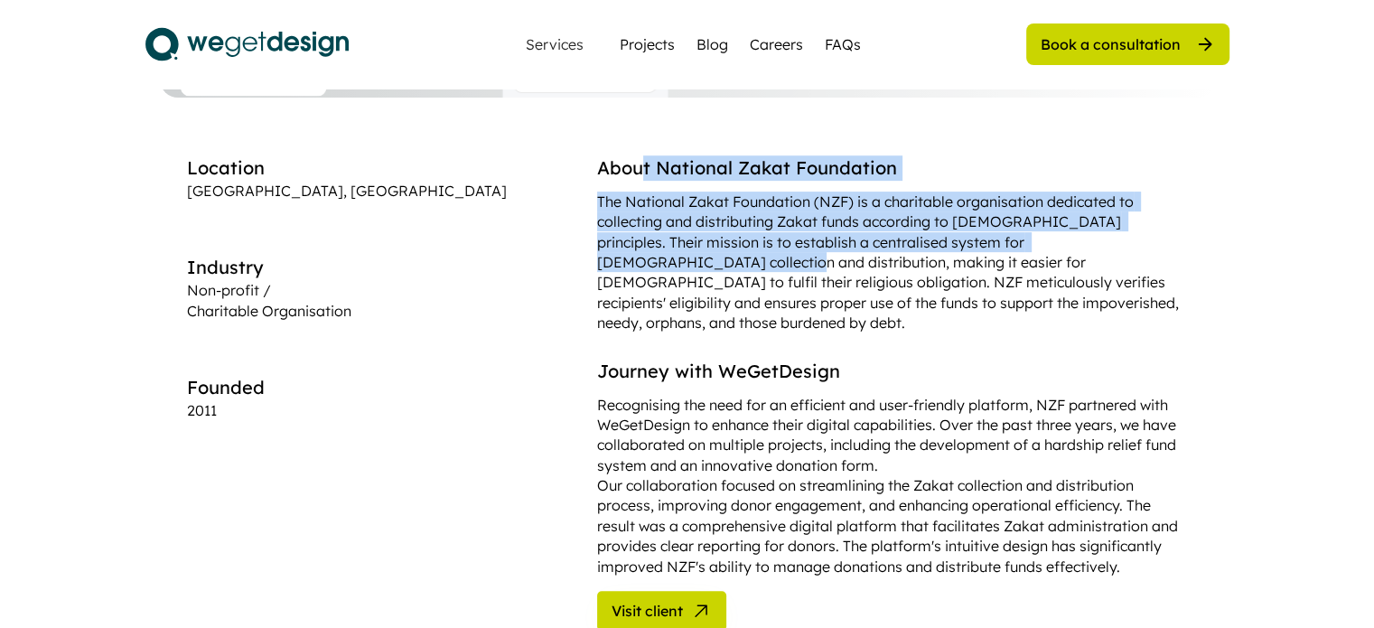
drag, startPoint x: 488, startPoint y: 165, endPoint x: 660, endPoint y: 247, distance: 190.7
click at [660, 247] on div "About National Zakat Foundation The National Zakat Foundation (NZF) is a charit…" at bounding box center [892, 244] width 591 height 178
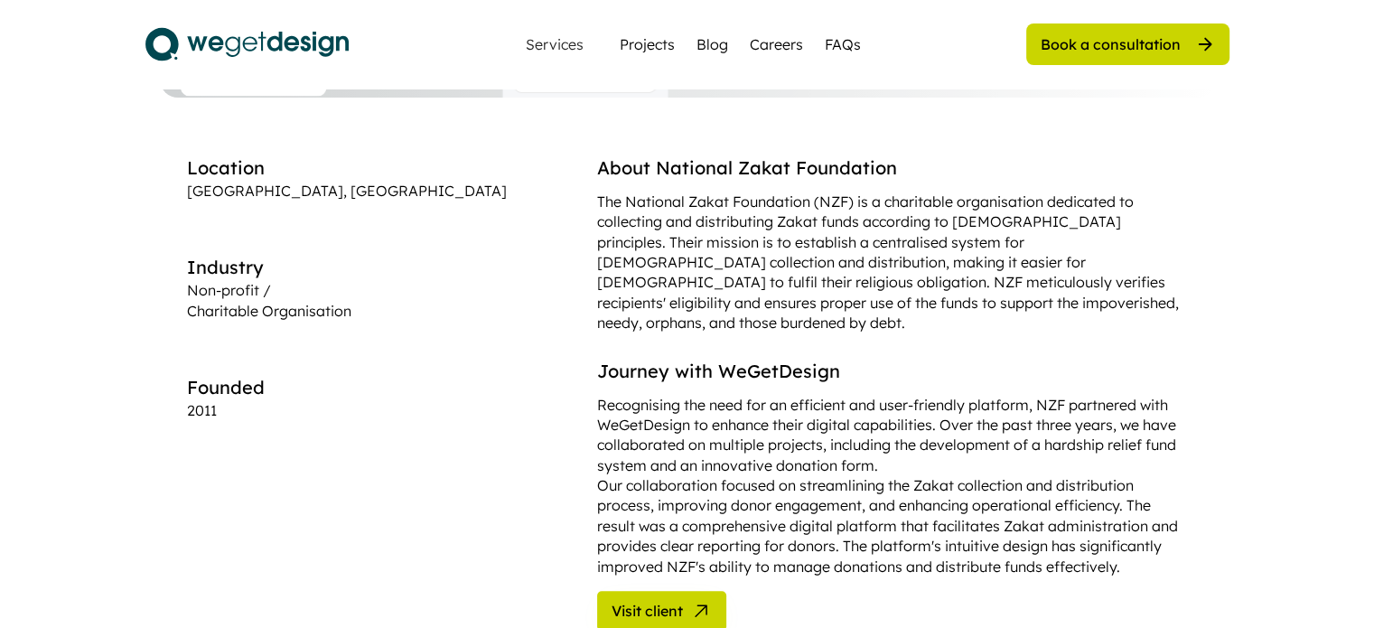
click at [651, 279] on div "The National Zakat Foundation (NZF) is a charitable organisation dedicated to c…" at bounding box center [892, 263] width 591 height 142
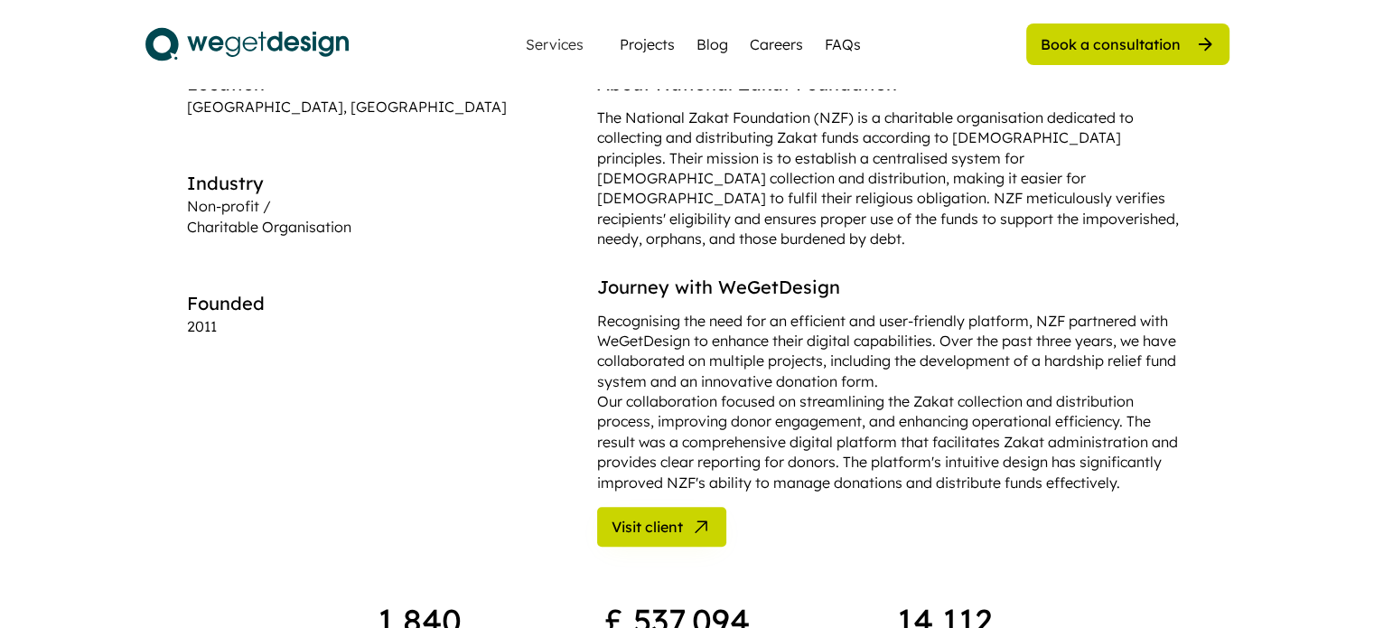
scroll to position [723, 0]
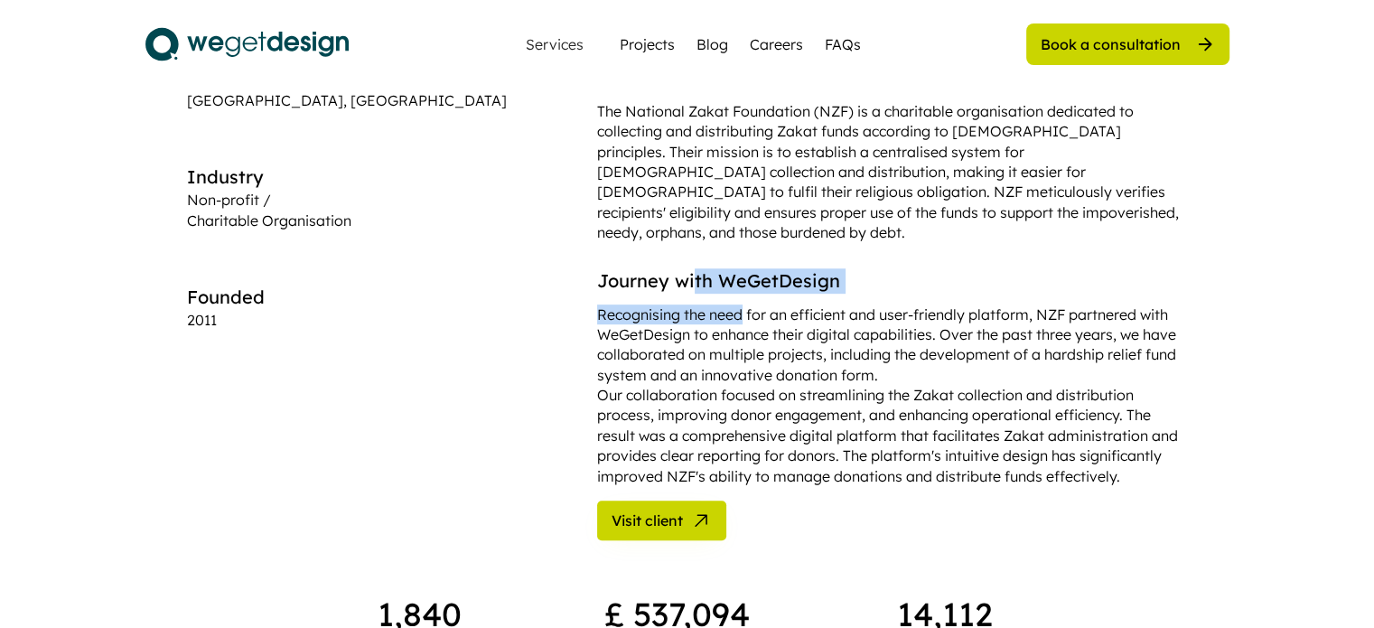
drag, startPoint x: 535, startPoint y: 233, endPoint x: 585, endPoint y: 267, distance: 61.1
click at [597, 268] on div "Journey with WeGetDesign Recognising the need for an efficient and user-friendl…" at bounding box center [892, 377] width 591 height 219
click at [658, 307] on div "Recognising the need for an efficient and user-friendly platform, NZF partnered…" at bounding box center [892, 395] width 591 height 182
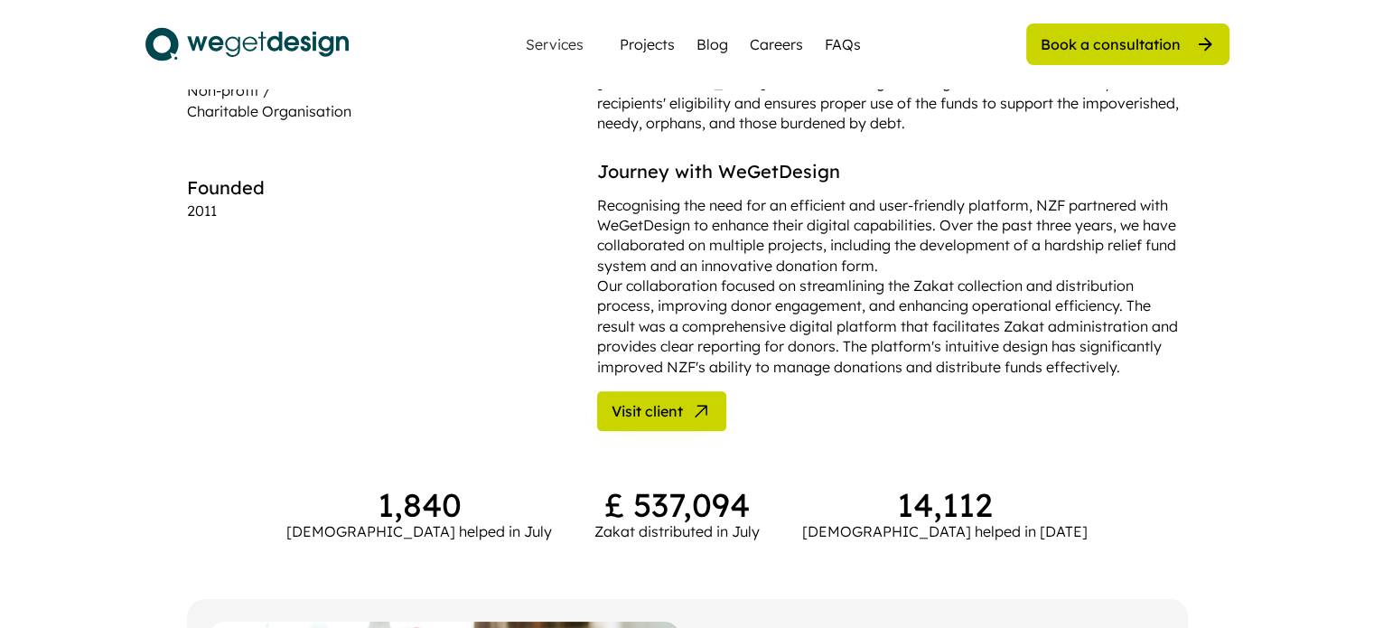
scroll to position [903, 0]
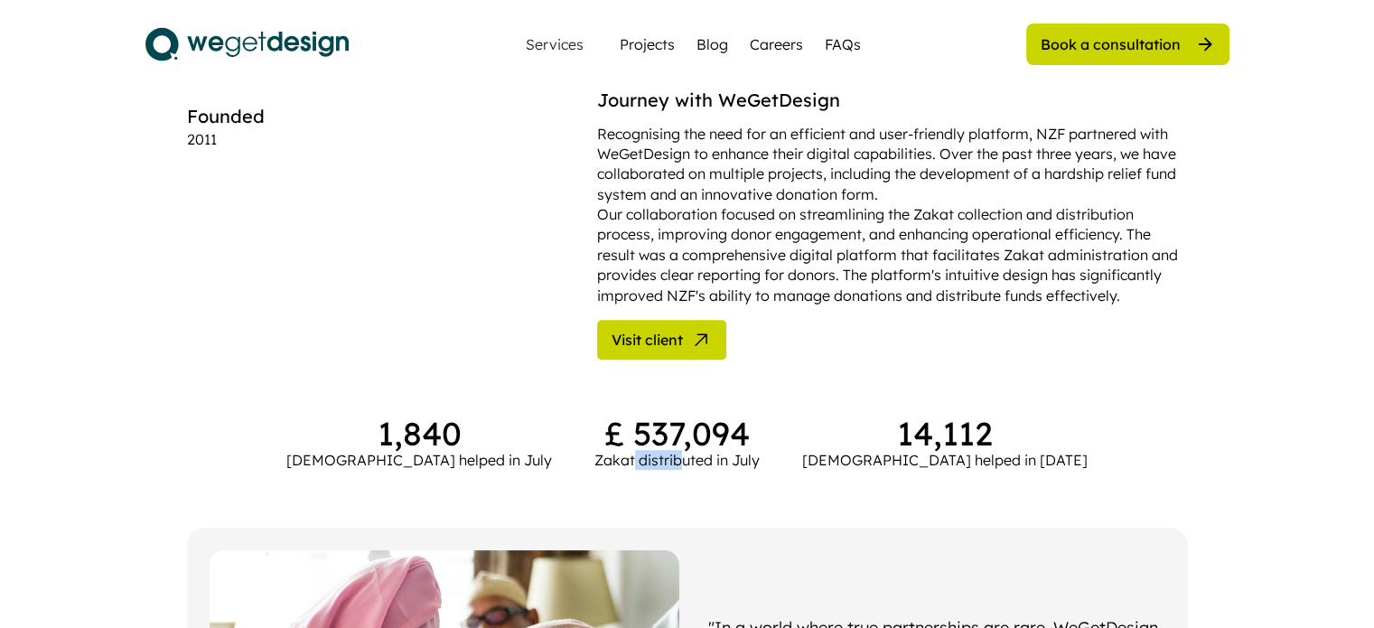
drag, startPoint x: 639, startPoint y: 404, endPoint x: 691, endPoint y: 404, distance: 52.4
click at [691, 450] on div "Zakat distributed in July" at bounding box center [676, 460] width 165 height 20
click at [723, 450] on div "Zakat distributed in July" at bounding box center [676, 460] width 165 height 20
drag, startPoint x: 954, startPoint y: 396, endPoint x: 1041, endPoint y: 396, distance: 86.7
click at [1041, 450] on div "Muslims helped in 2024" at bounding box center [944, 460] width 285 height 20
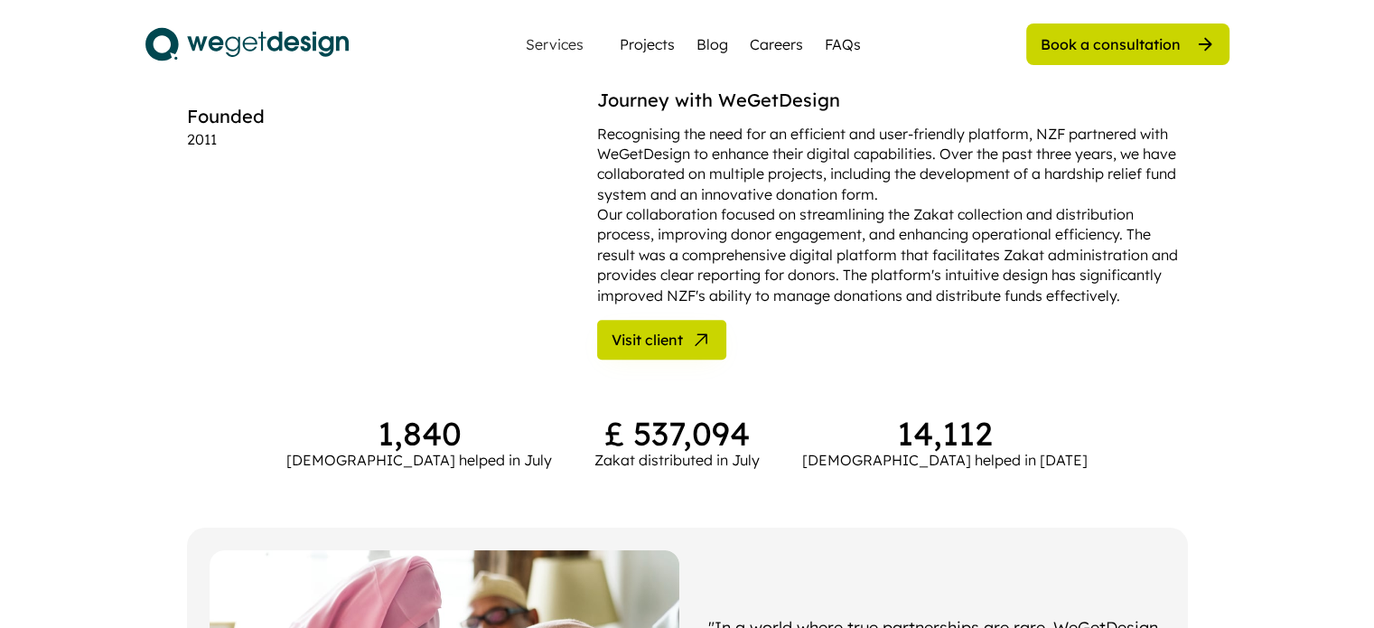
click at [1071, 450] on div "Muslims helped in 2024" at bounding box center [944, 460] width 285 height 20
drag, startPoint x: 321, startPoint y: 403, endPoint x: 373, endPoint y: 403, distance: 52.4
click at [373, 450] on div "Muslims helped in July" at bounding box center [419, 460] width 266 height 20
click at [394, 450] on div "Muslims helped in July" at bounding box center [419, 460] width 266 height 20
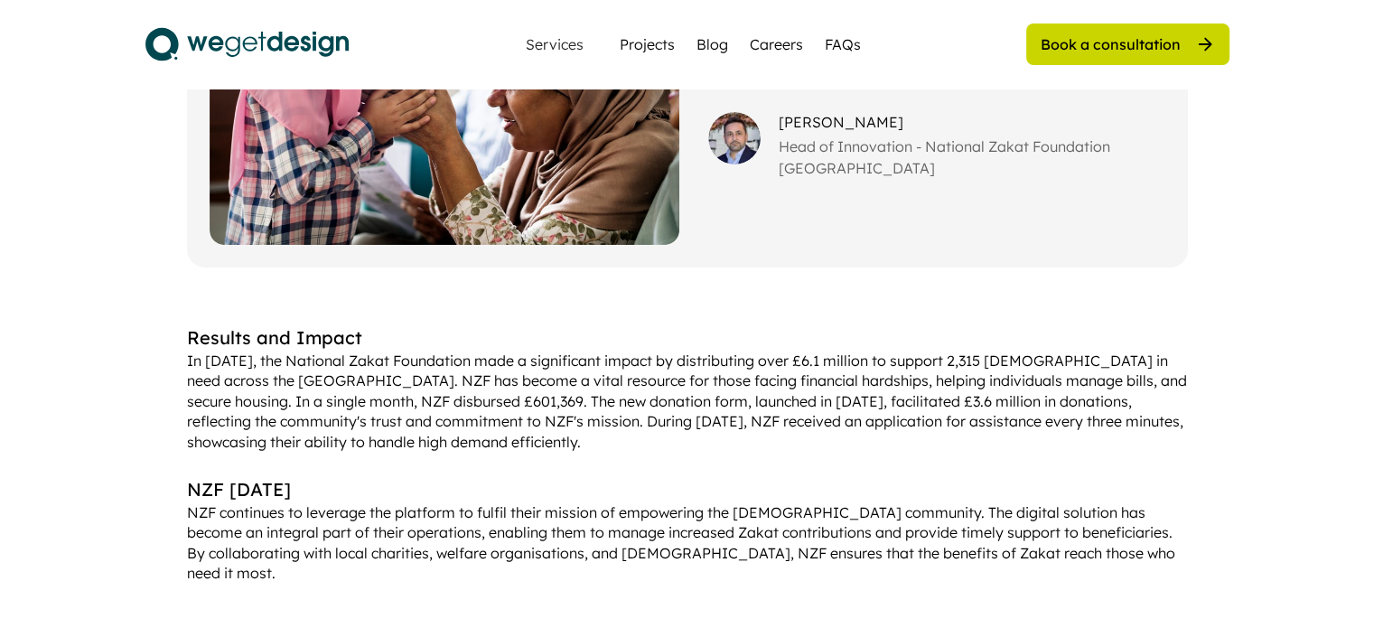
scroll to position [1536, 0]
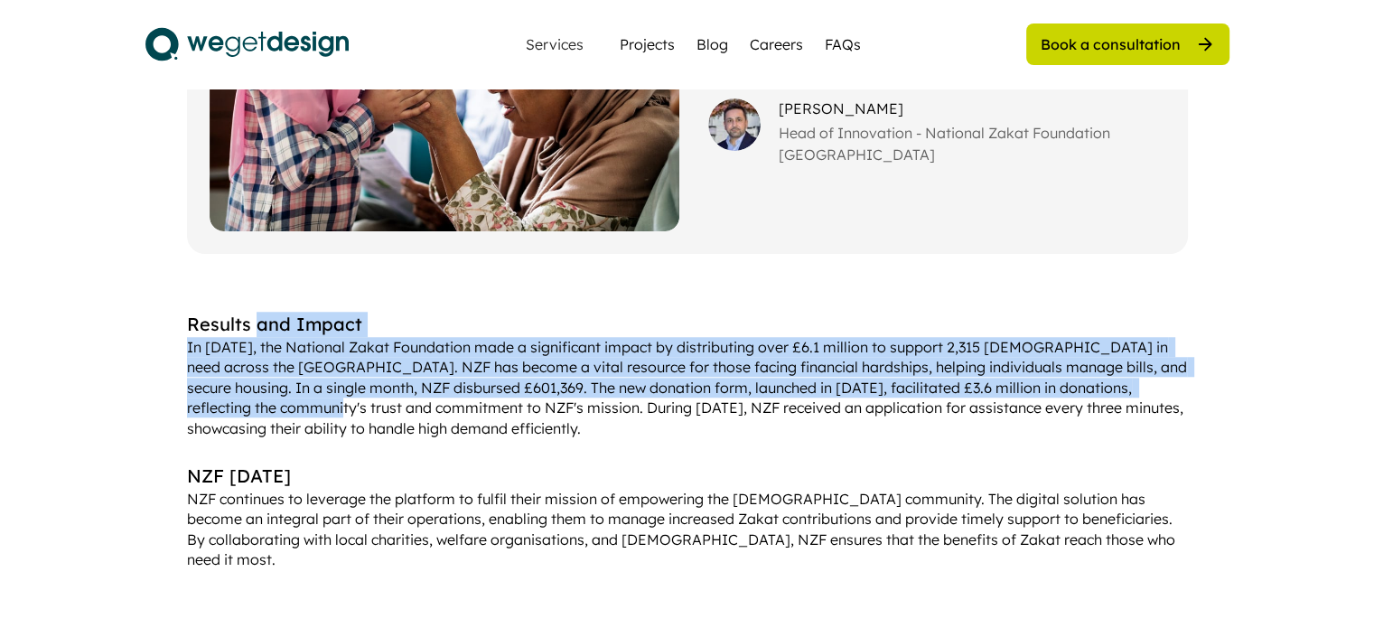
drag, startPoint x: 253, startPoint y: 263, endPoint x: 249, endPoint y: 351, distance: 88.6
click at [249, 351] on div "Results and Impact In 2023, the National Zakat Foundation made a significant im…" at bounding box center [687, 375] width 1001 height 126
click at [249, 351] on div "In 2023, the National Zakat Foundation made a significant impact by distributin…" at bounding box center [687, 387] width 1001 height 101
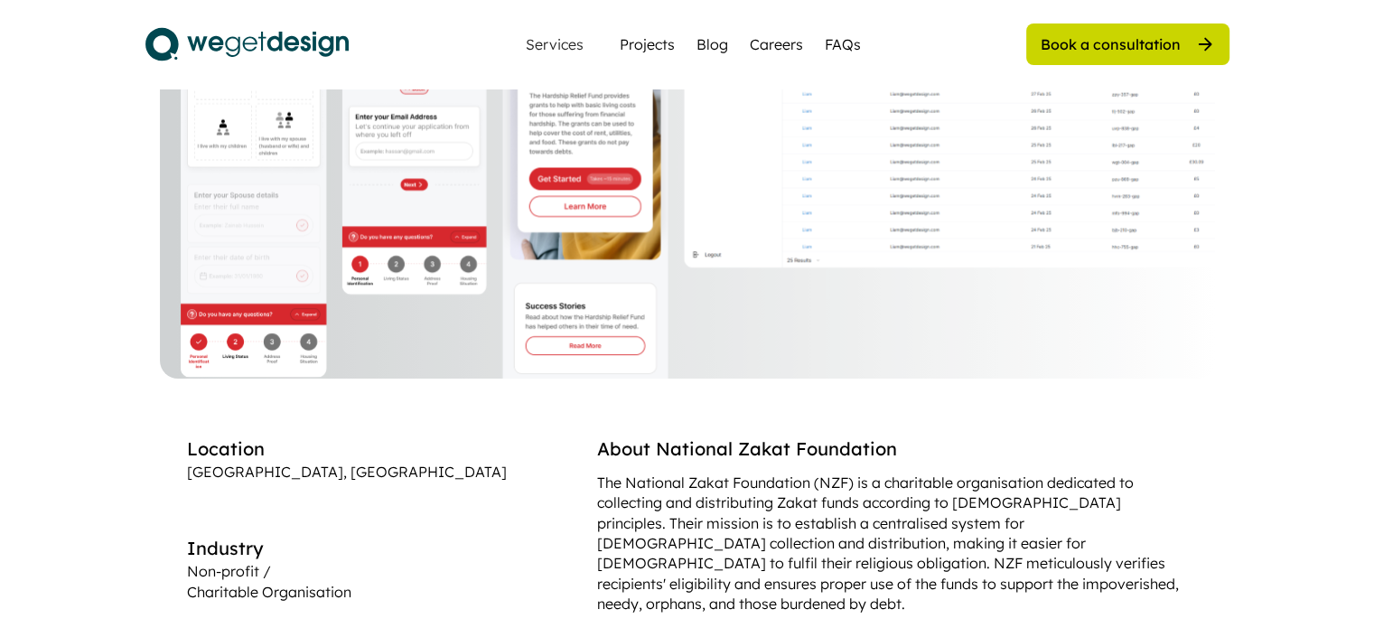
scroll to position [0, 0]
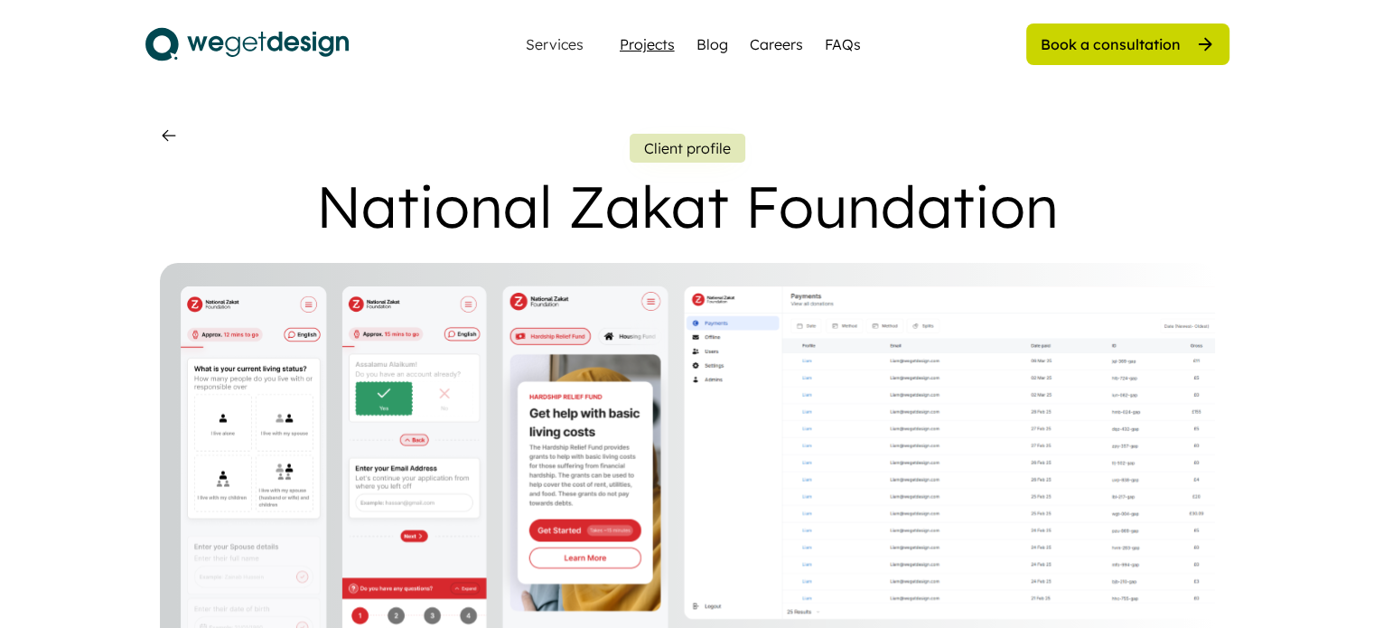
click at [649, 42] on div "Projects" at bounding box center [647, 44] width 55 height 22
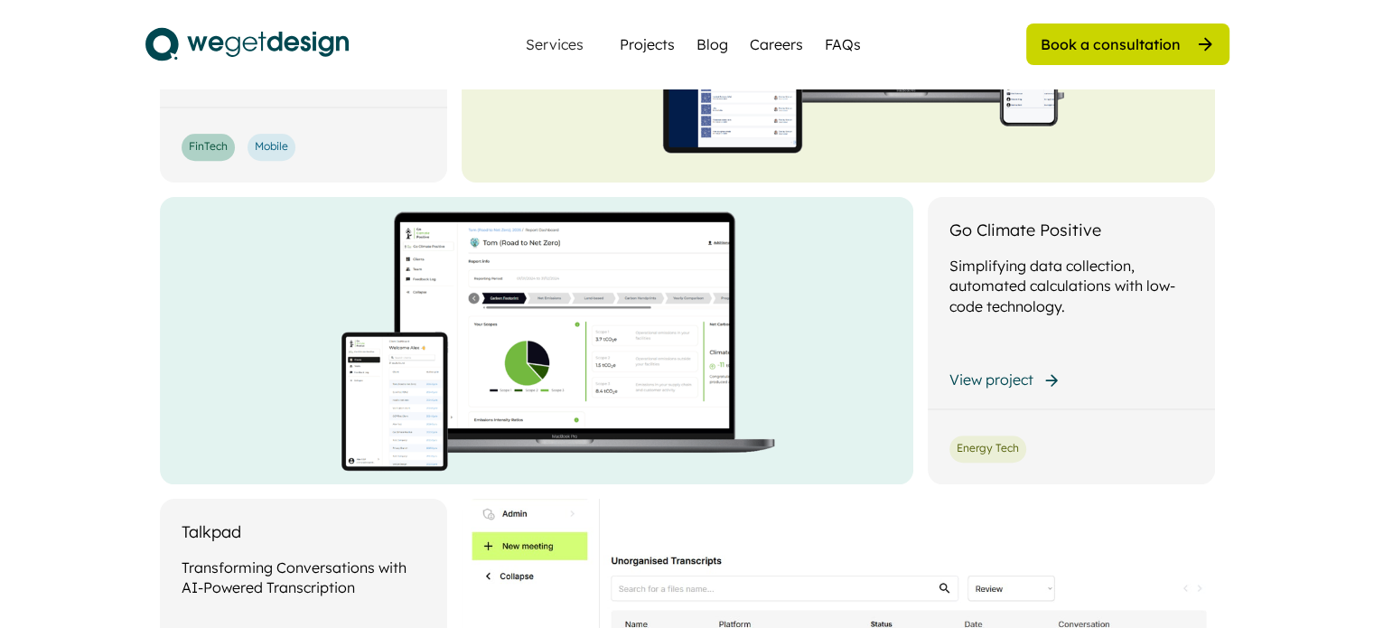
scroll to position [723, 0]
click at [983, 379] on div "View project" at bounding box center [991, 379] width 84 height 20
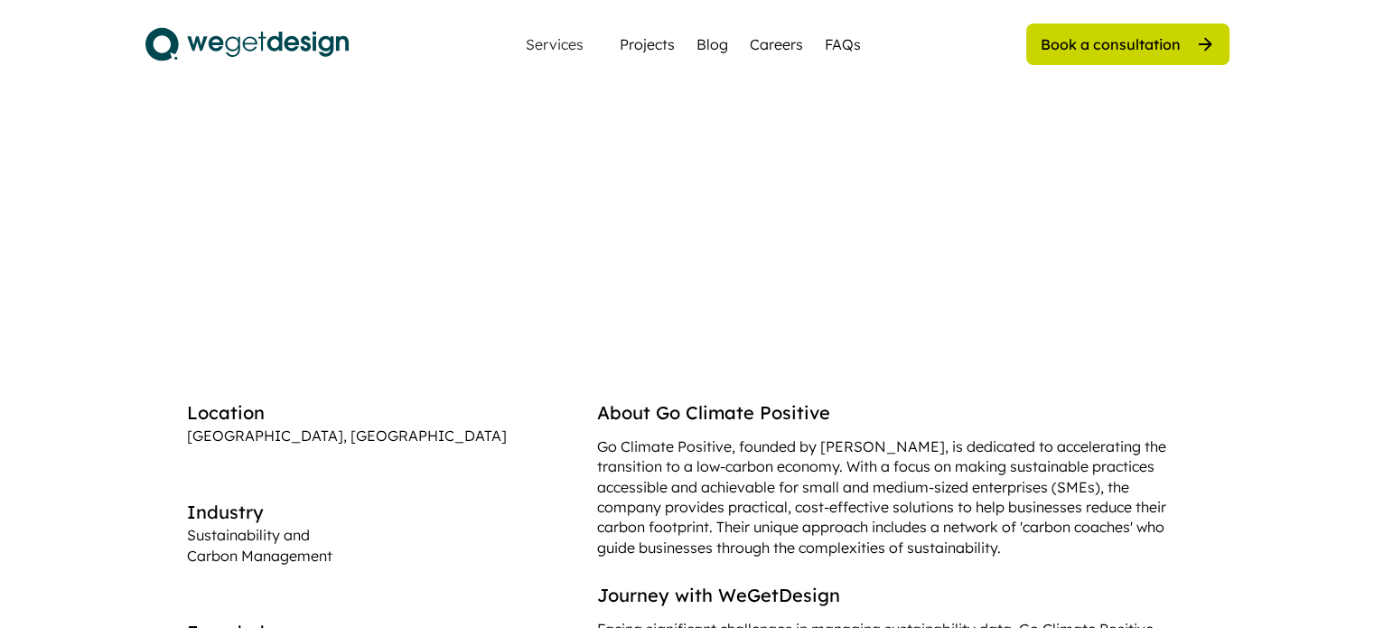
scroll to position [542, 0]
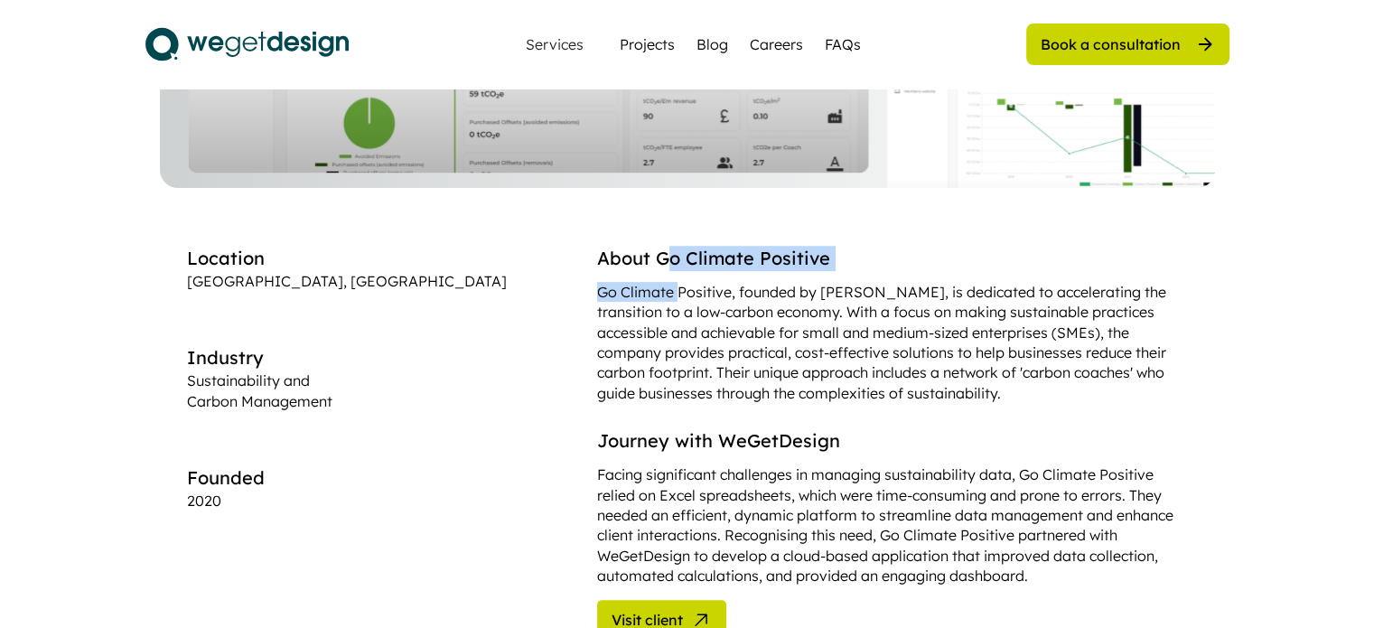
drag, startPoint x: 497, startPoint y: 250, endPoint x: 505, endPoint y: 302, distance: 52.1
click at [597, 302] on div "About Go Climate Positive Go Climate Positive, founded by [PERSON_NAME], is ded…" at bounding box center [892, 324] width 591 height 157
click at [597, 304] on div "Go Climate Positive, founded by [PERSON_NAME], is dedicated to accelerating the…" at bounding box center [892, 342] width 591 height 121
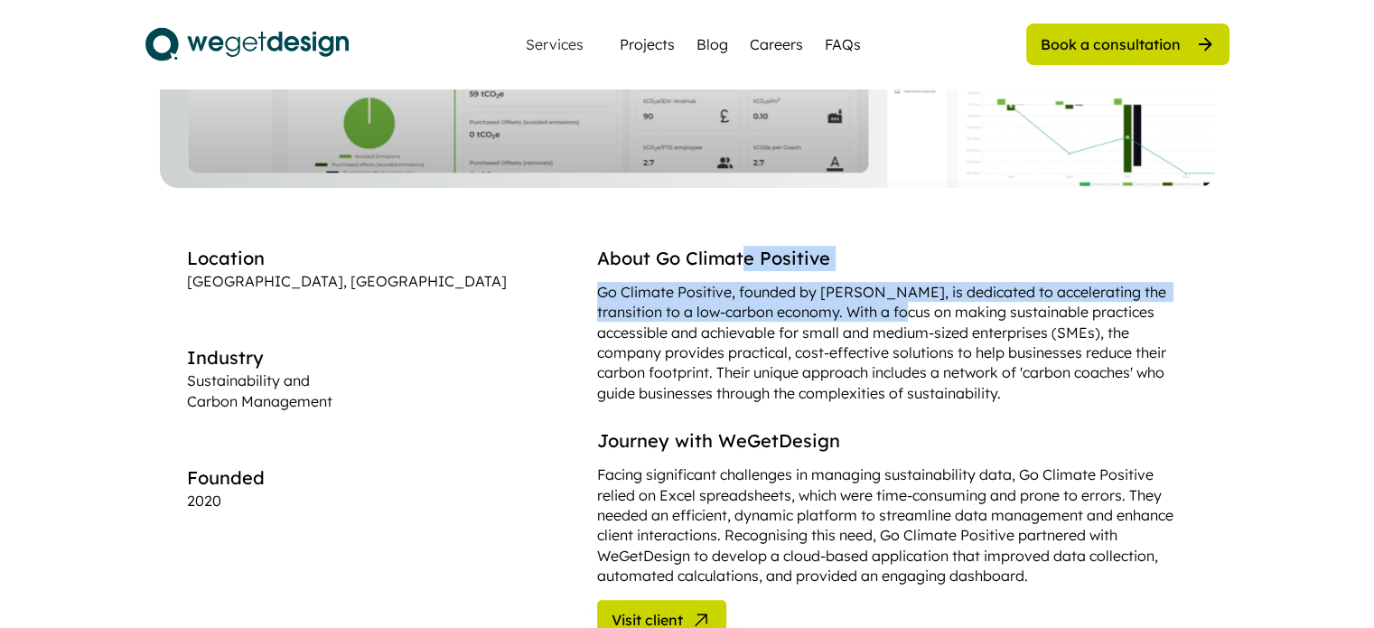
drag, startPoint x: 567, startPoint y: 259, endPoint x: 563, endPoint y: 307, distance: 48.1
click at [597, 307] on div "About Go Climate Positive Go Climate Positive, founded by [PERSON_NAME], is ded…" at bounding box center [892, 324] width 591 height 157
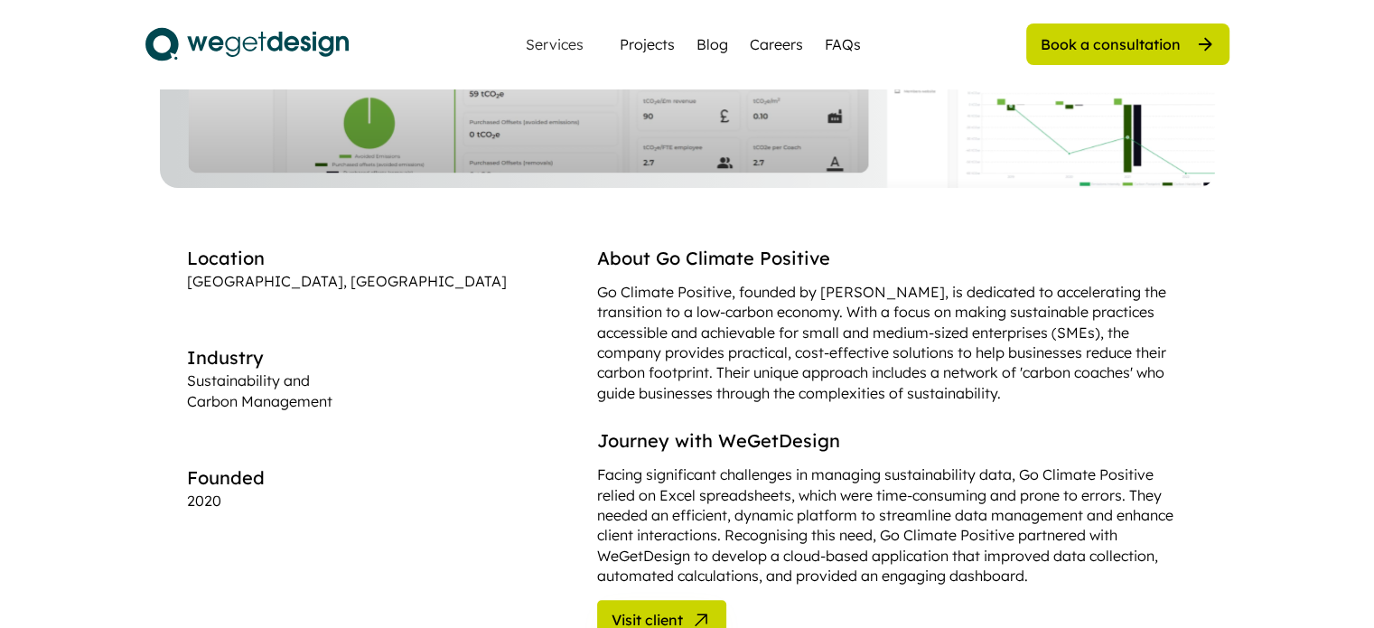
click at [597, 313] on div "Go Climate Positive, founded by [PERSON_NAME], is dedicated to accelerating the…" at bounding box center [892, 342] width 591 height 121
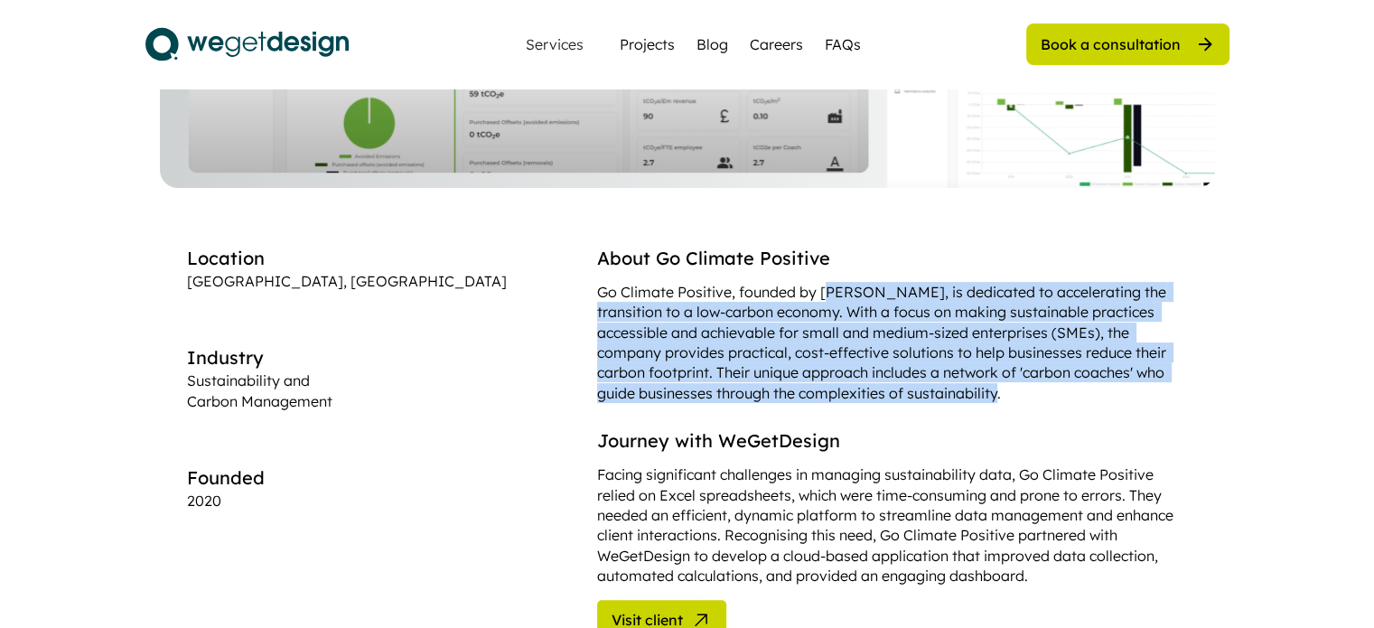
drag, startPoint x: 659, startPoint y: 295, endPoint x: 652, endPoint y: 366, distance: 70.7
click at [652, 366] on div "Go Climate Positive, founded by Eoin McQuone, is dedicated to accelerating the …" at bounding box center [892, 342] width 591 height 121
click at [661, 381] on div "Go Climate Positive, founded by Eoin McQuone, is dedicated to accelerating the …" at bounding box center [892, 342] width 591 height 121
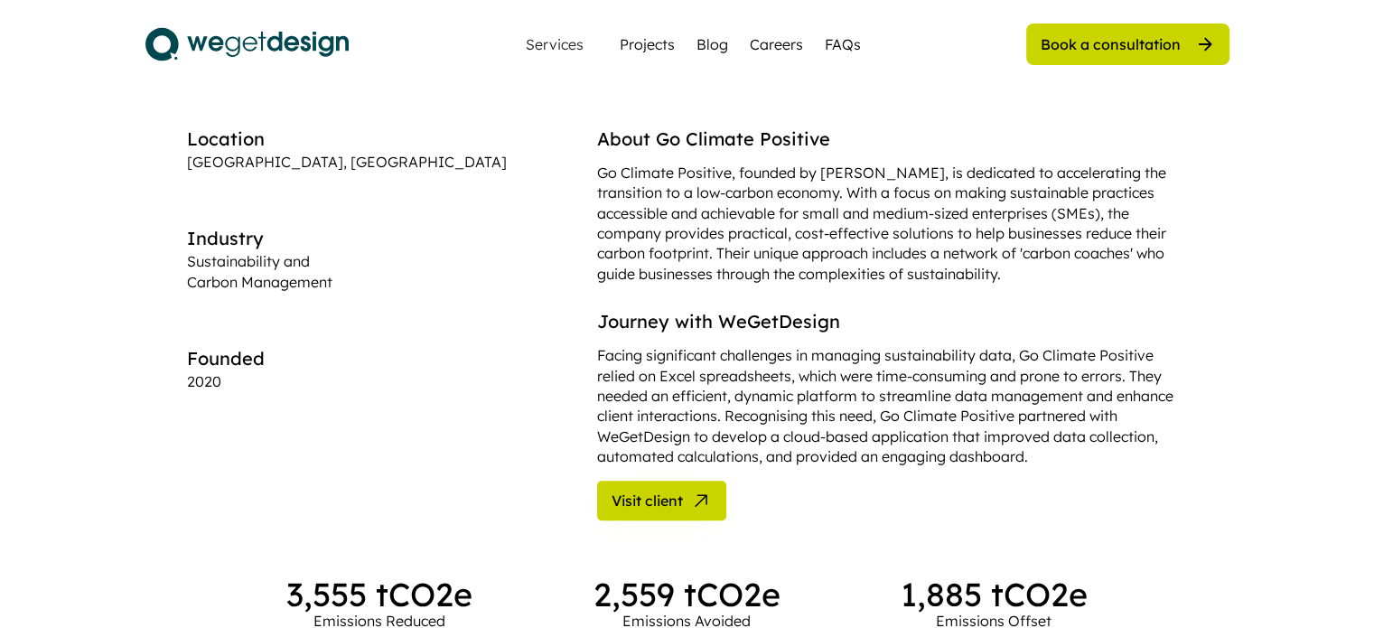
scroll to position [723, 0]
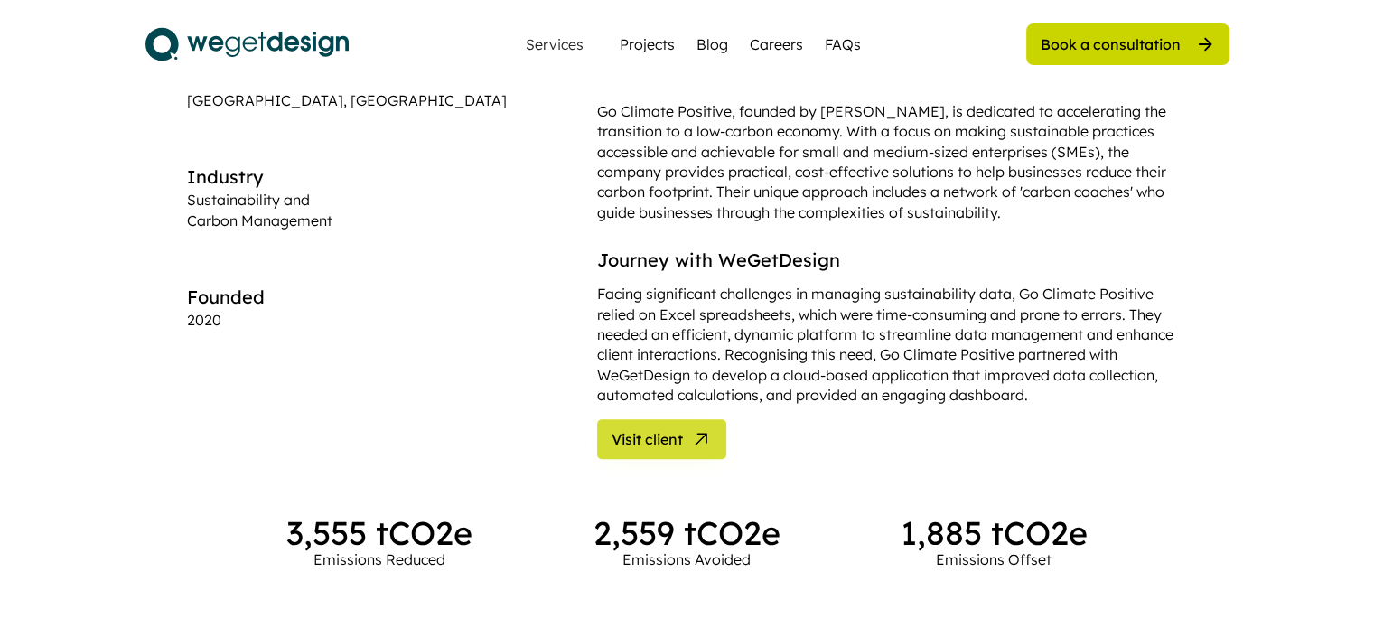
click at [612, 432] on span "Visit client" at bounding box center [647, 439] width 71 height 14
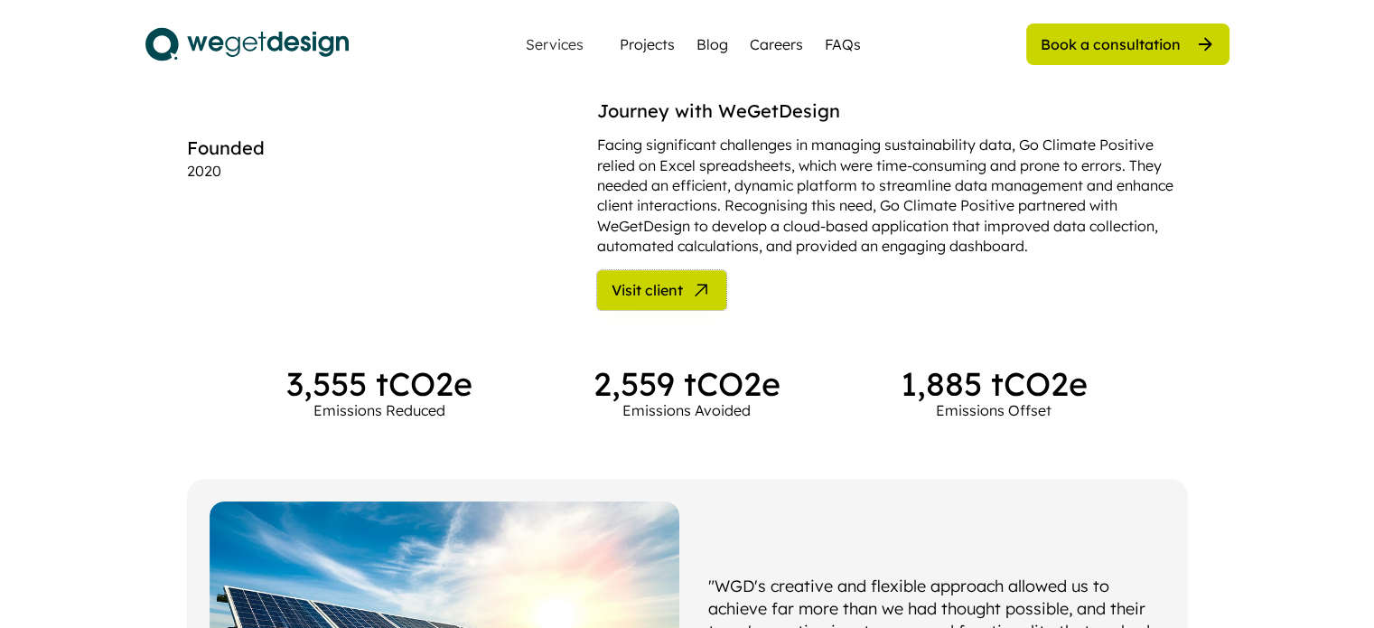
scroll to position [903, 0]
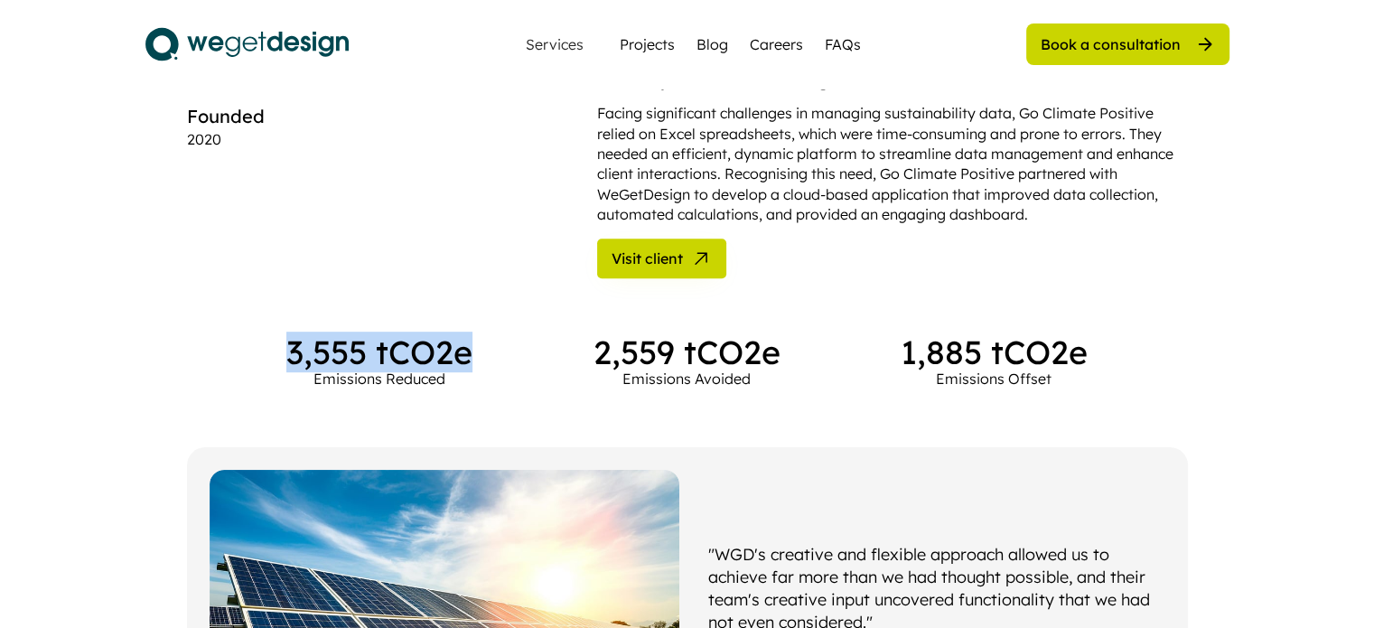
drag, startPoint x: 267, startPoint y: 310, endPoint x: 507, endPoint y: 320, distance: 239.6
click at [507, 336] on div "3,555 tCO2e Emissions Reduced 2,559 tCO2e Emissions Avoided 1,885 tCO2e Emissio…" at bounding box center [687, 570] width 1001 height 469
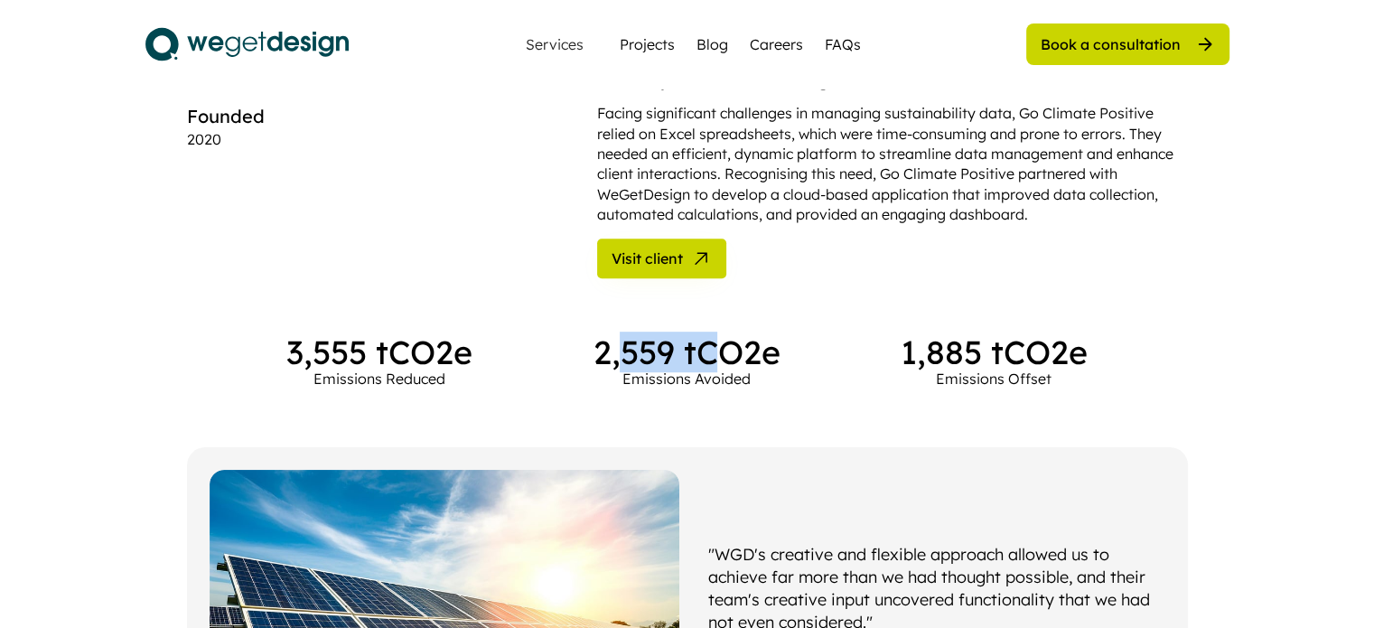
drag, startPoint x: 618, startPoint y: 314, endPoint x: 747, endPoint y: 307, distance: 129.4
click at [734, 336] on div "2,559 tCO2e" at bounding box center [686, 352] width 187 height 33
click at [747, 336] on div "2,559 tCO2e" at bounding box center [686, 352] width 187 height 33
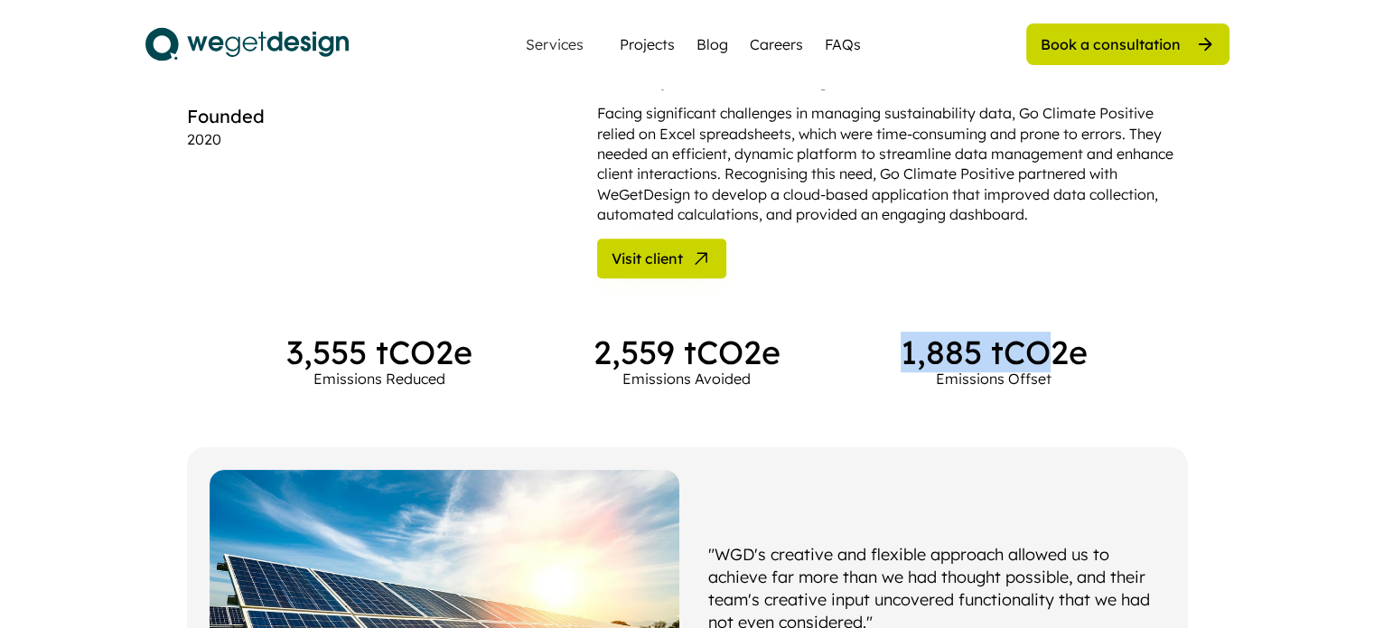
drag, startPoint x: 889, startPoint y: 308, endPoint x: 1108, endPoint y: 321, distance: 219.9
click at [1043, 336] on div "3,555 tCO2e Emissions Reduced 2,559 tCO2e Emissions Avoided 1,885 tCO2e Emissio…" at bounding box center [686, 362] width 800 height 52
click at [1108, 336] on div "3,555 tCO2e Emissions Reduced 2,559 tCO2e Emissions Avoided 1,885 tCO2e Emissio…" at bounding box center [687, 570] width 1001 height 469
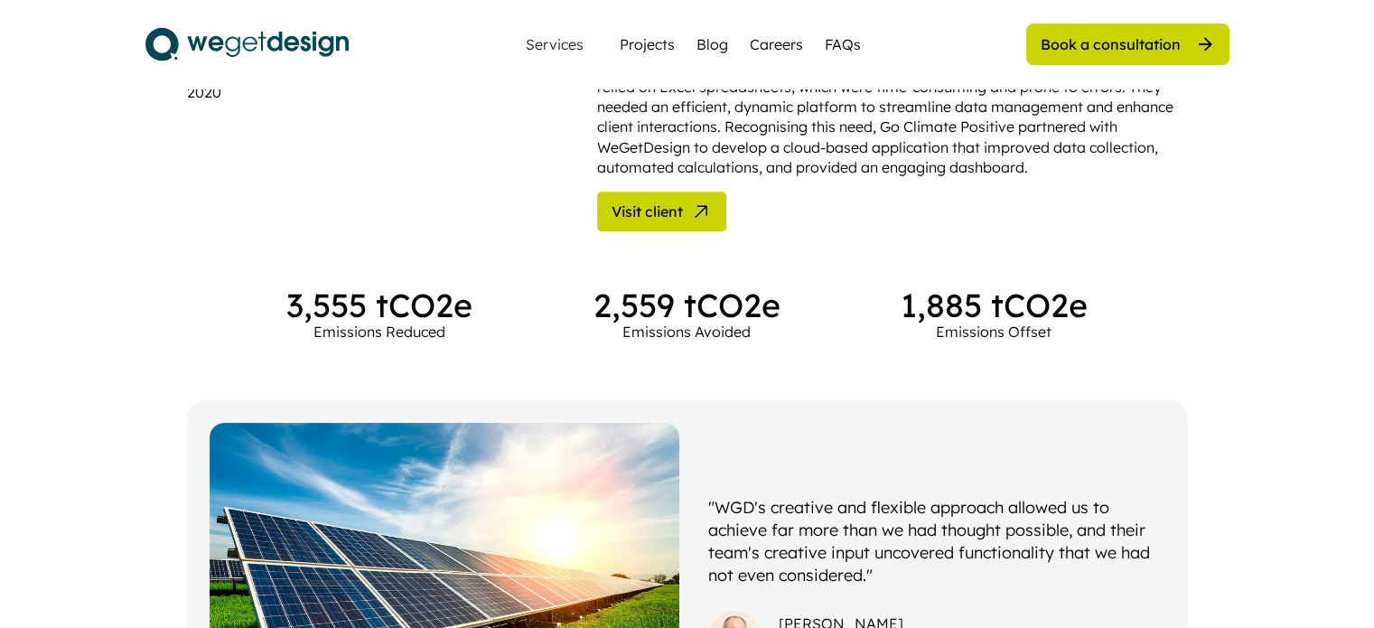
scroll to position [1174, 0]
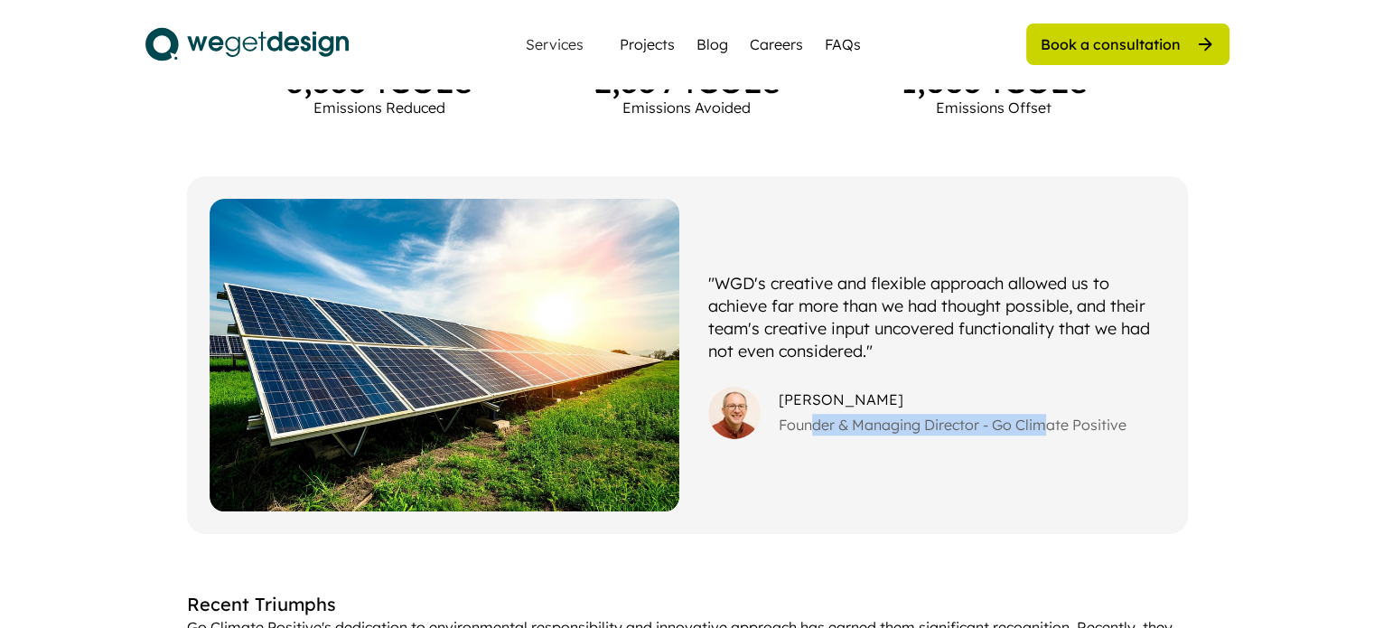
drag, startPoint x: 813, startPoint y: 383, endPoint x: 1044, endPoint y: 376, distance: 231.4
click at [1044, 414] on div "Founder & Managing Director - Go Climate Positive" at bounding box center [972, 425] width 387 height 22
click at [1096, 414] on div "Founder & Managing Director - Go Climate Positive" at bounding box center [972, 425] width 387 height 22
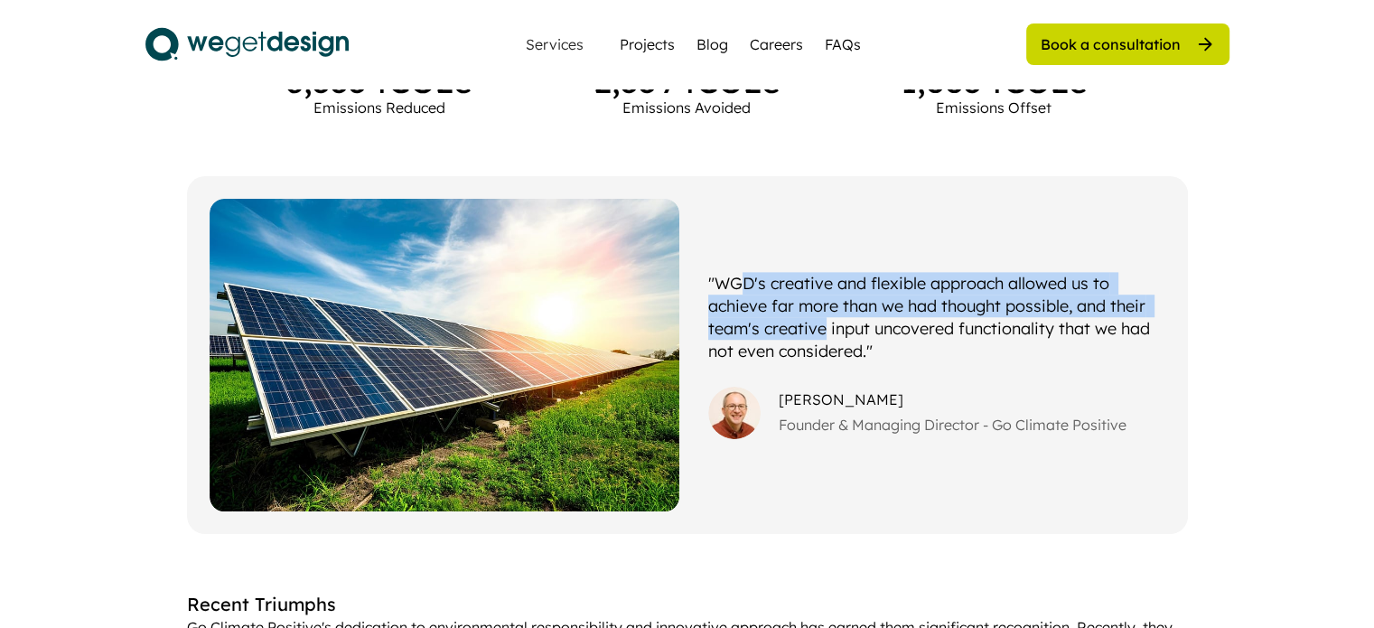
drag, startPoint x: 744, startPoint y: 246, endPoint x: 824, endPoint y: 289, distance: 90.6
click at [824, 289] on div ""WGD's creative and flexible approach allowed us to achieve far more than we ha…" at bounding box center [936, 317] width 457 height 91
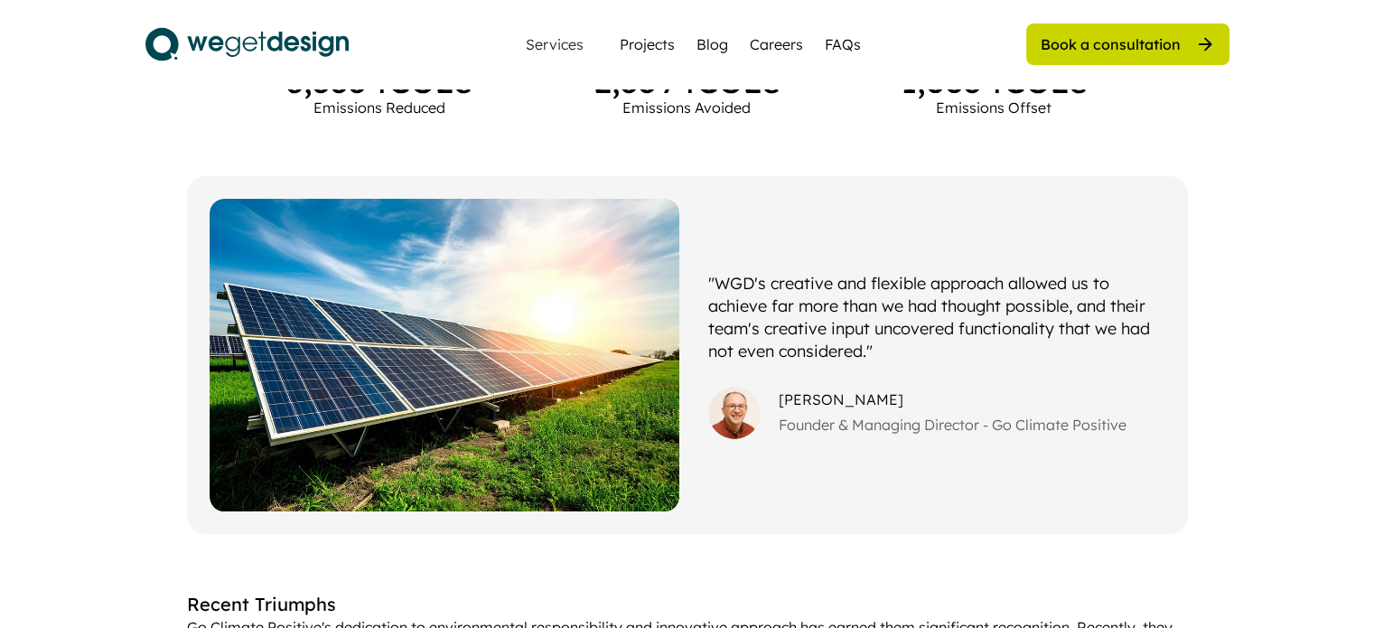
click at [814, 316] on div ""WGD's creative and flexible approach allowed us to achieve far more than we ha…" at bounding box center [936, 317] width 457 height 91
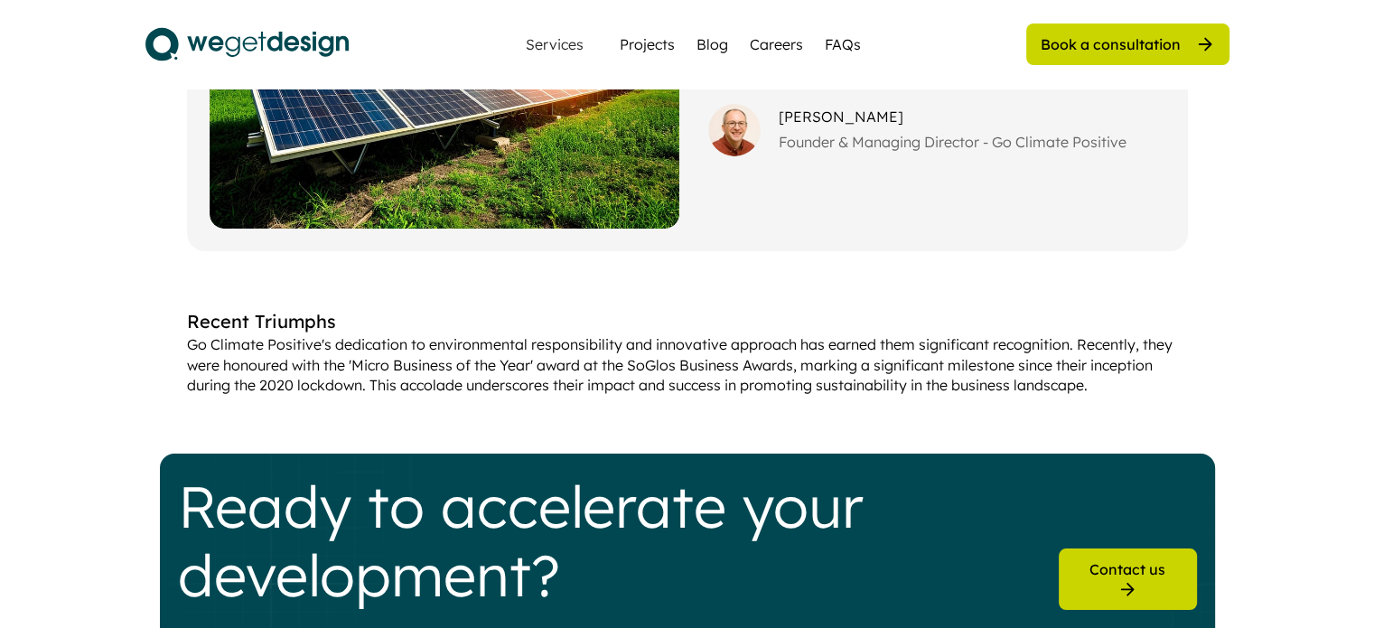
scroll to position [1445, 0]
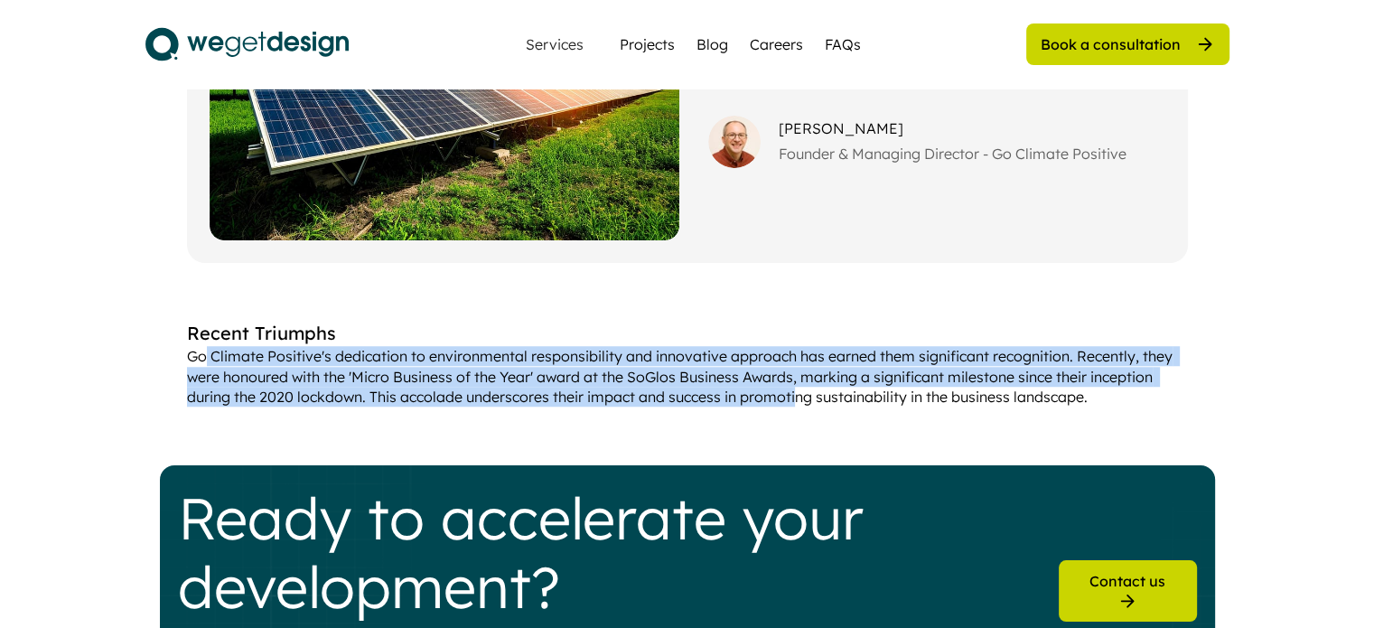
drag, startPoint x: 207, startPoint y: 314, endPoint x: 799, endPoint y: 353, distance: 593.0
click at [799, 353] on div "Go Climate Positive's dedication to environmental responsibility and innovative…" at bounding box center [687, 376] width 1001 height 61
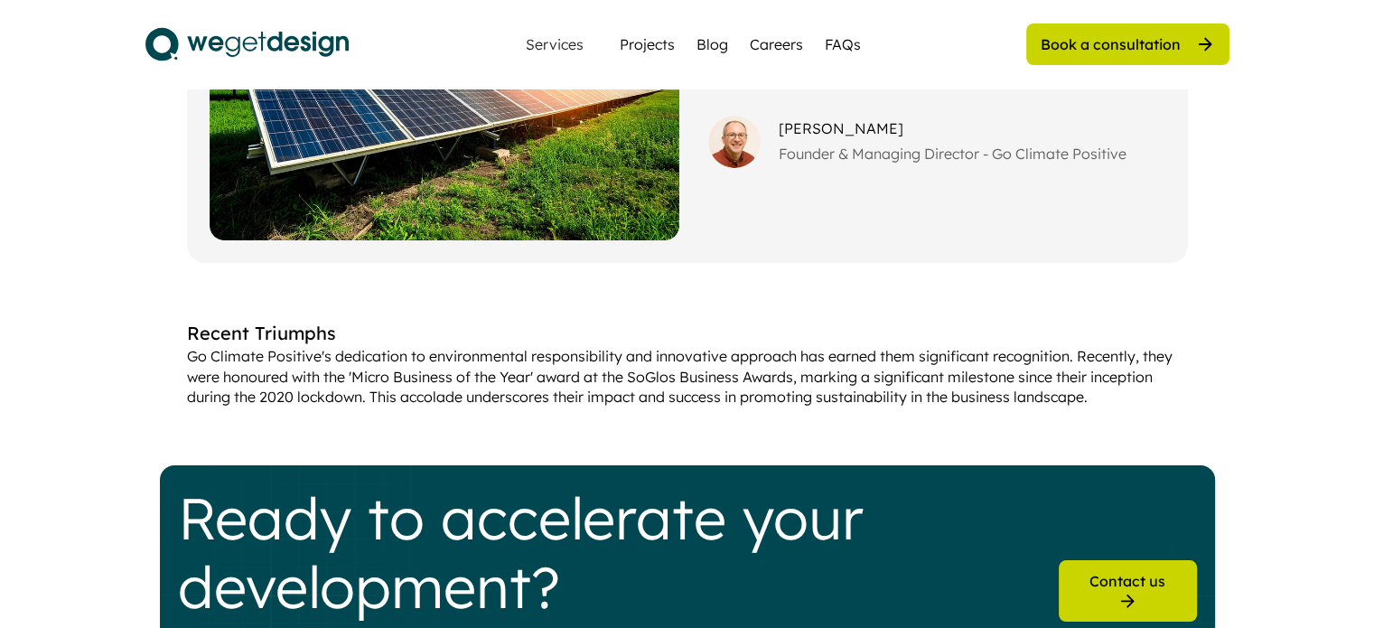
click at [863, 357] on div "Go Climate Positive's dedication to environmental responsibility and innovative…" at bounding box center [687, 376] width 1001 height 61
